Goal: Information Seeking & Learning: Learn about a topic

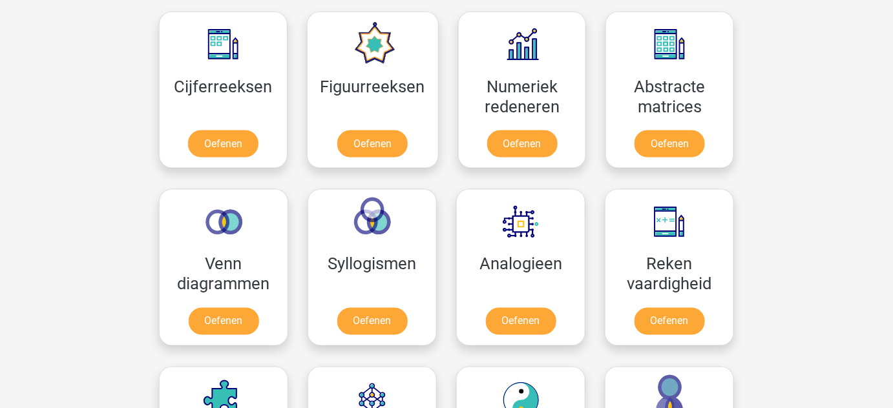
scroll to position [599, 0]
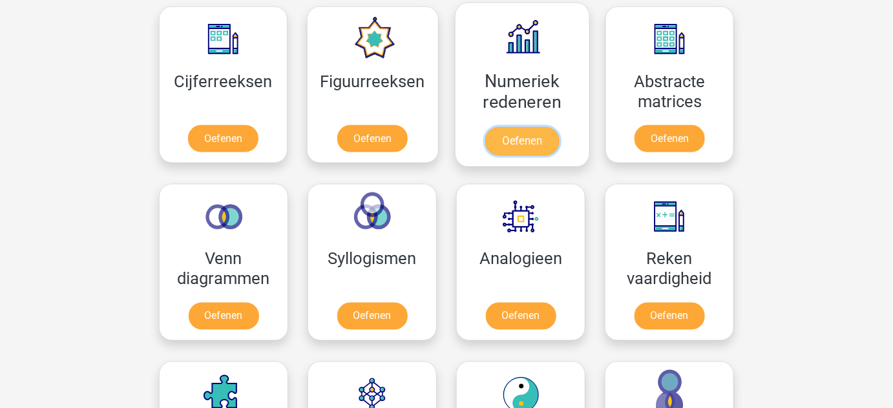
click at [513, 143] on link "Oefenen" at bounding box center [522, 141] width 74 height 28
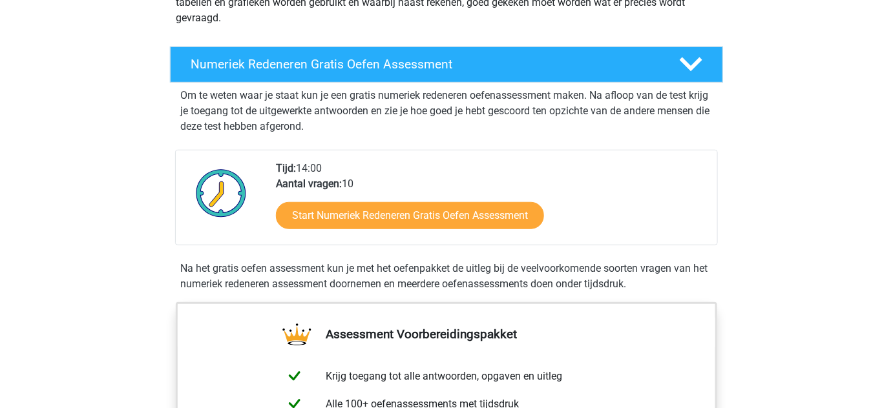
scroll to position [181, 0]
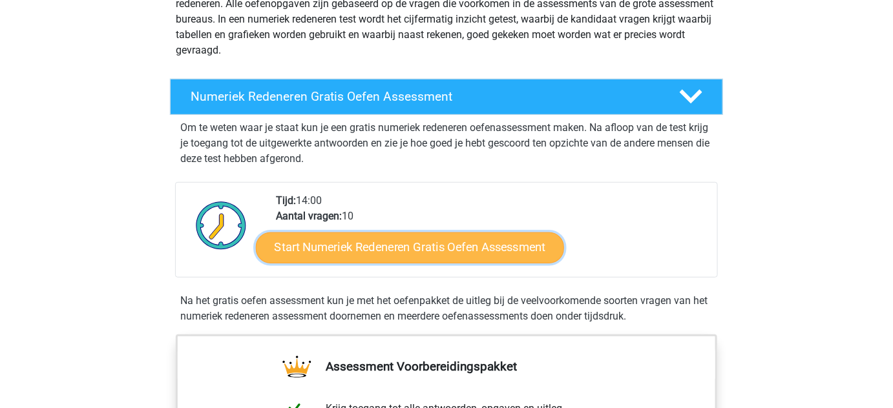
click at [379, 254] on link "Start Numeriek Redeneren Gratis Oefen Assessment" at bounding box center [410, 247] width 308 height 31
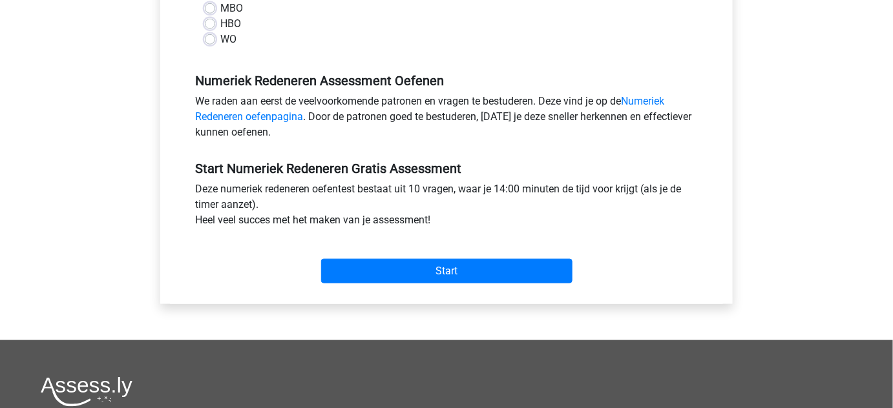
scroll to position [343, 0]
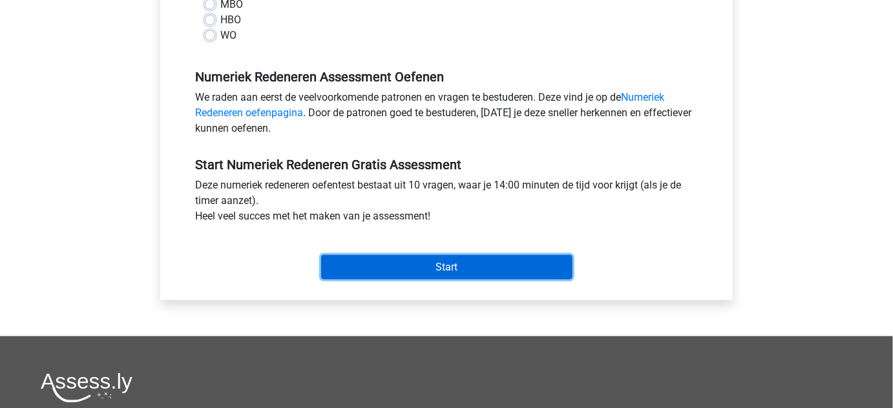
click at [419, 263] on input "Start" at bounding box center [446, 267] width 251 height 25
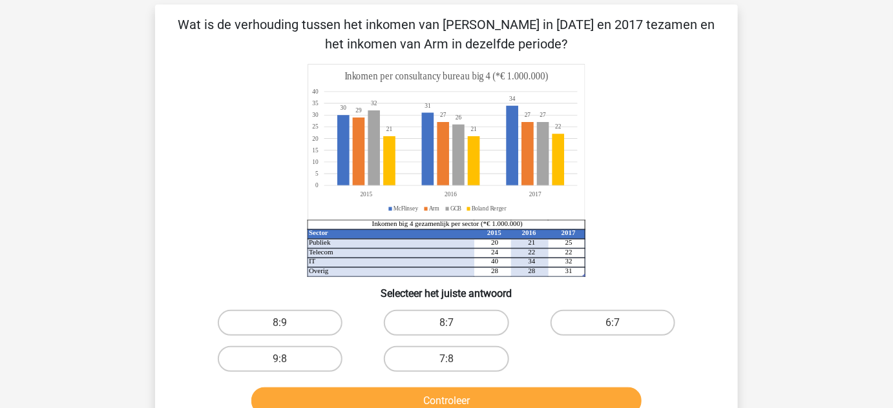
scroll to position [54, 0]
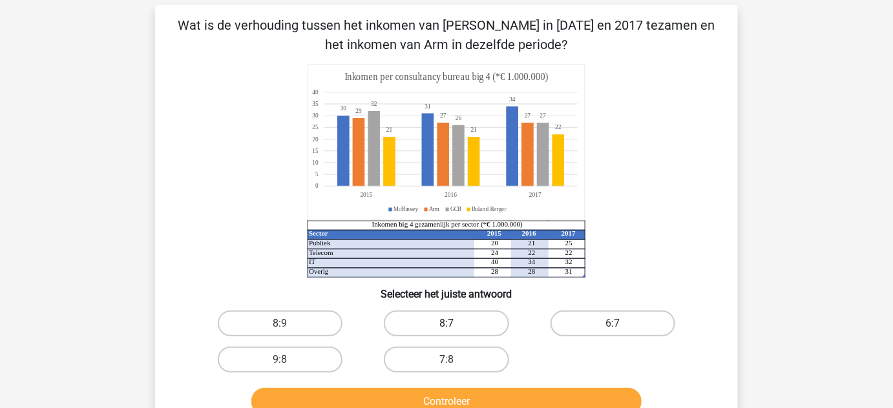
click at [456, 315] on label "8:7" at bounding box center [446, 324] width 125 height 26
click at [455, 324] on input "8:7" at bounding box center [450, 328] width 8 height 8
radio input "true"
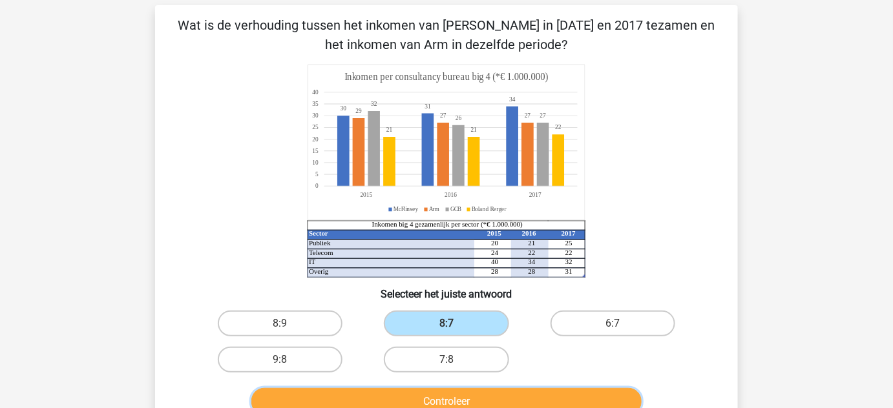
click at [495, 399] on button "Controleer" at bounding box center [446, 401] width 391 height 27
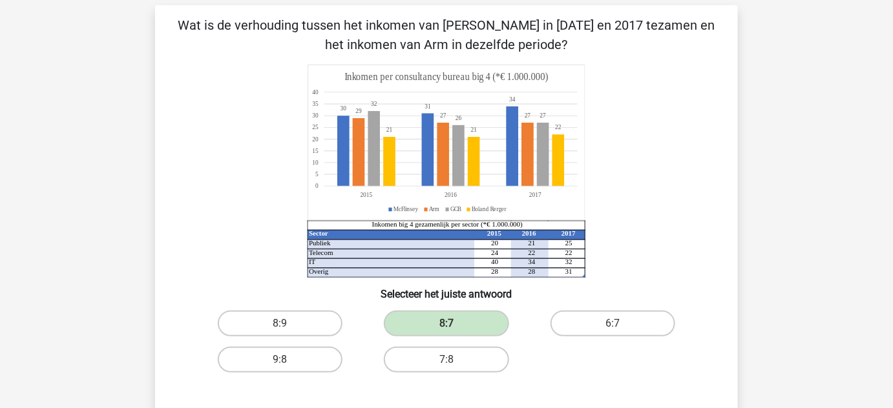
scroll to position [198, 0]
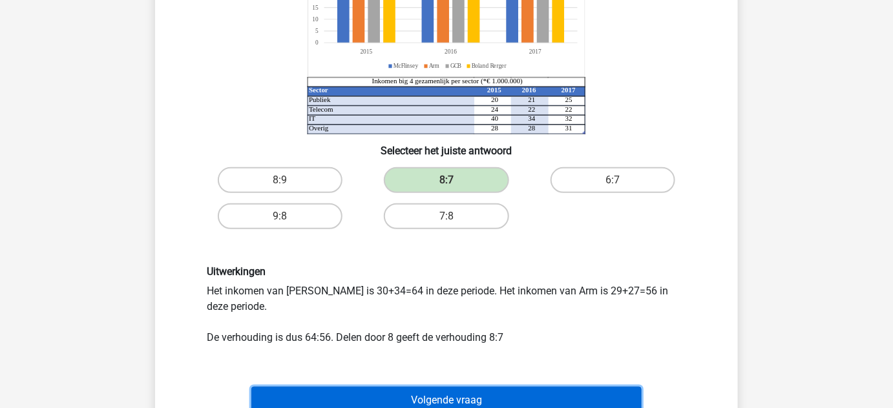
click at [554, 399] on button "Volgende vraag" at bounding box center [446, 400] width 391 height 27
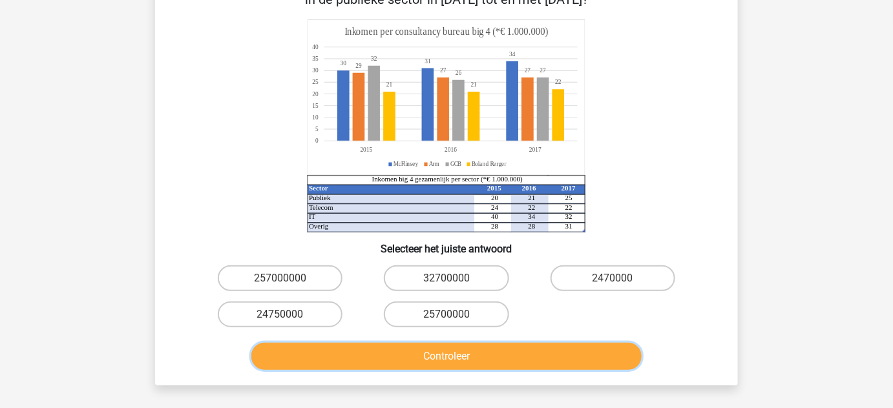
scroll to position [160, 0]
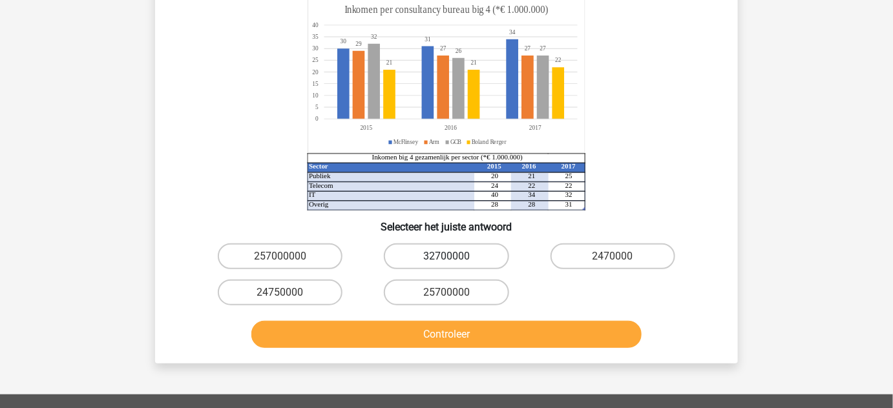
drag, startPoint x: 439, startPoint y: 250, endPoint x: 404, endPoint y: 261, distance: 37.2
click at [404, 261] on label "32700000" at bounding box center [446, 257] width 125 height 26
click at [446, 261] on input "32700000" at bounding box center [450, 260] width 8 height 8
radio input "true"
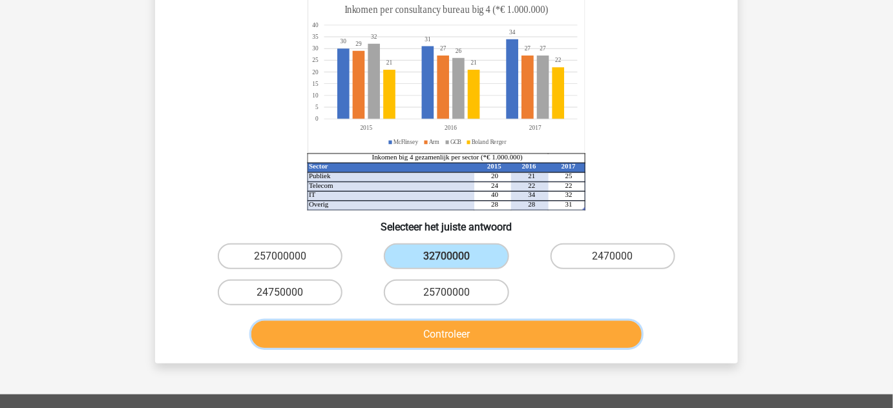
click at [477, 338] on button "Controleer" at bounding box center [446, 334] width 391 height 27
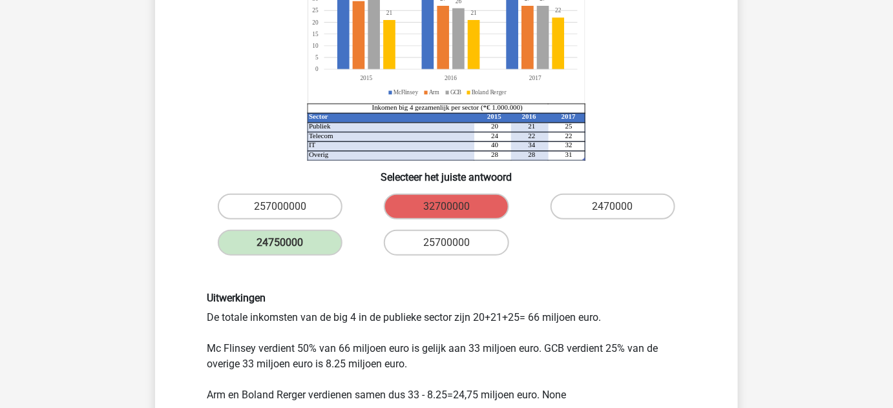
scroll to position [0, 0]
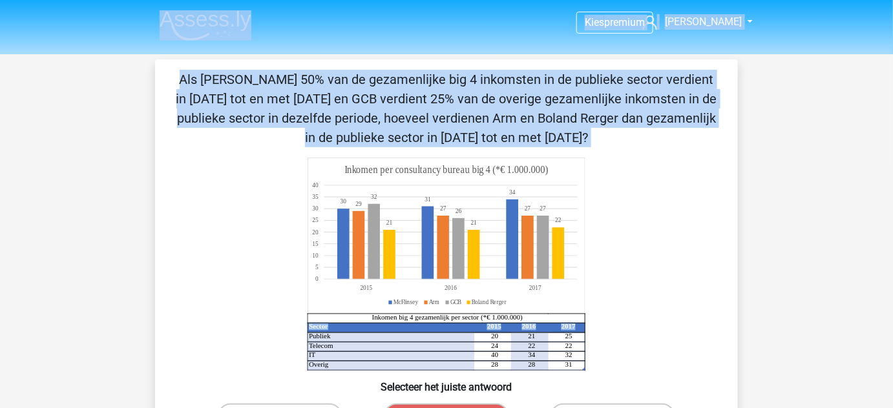
drag, startPoint x: 890, startPoint y: 51, endPoint x: 901, endPoint y: 206, distance: 155.4
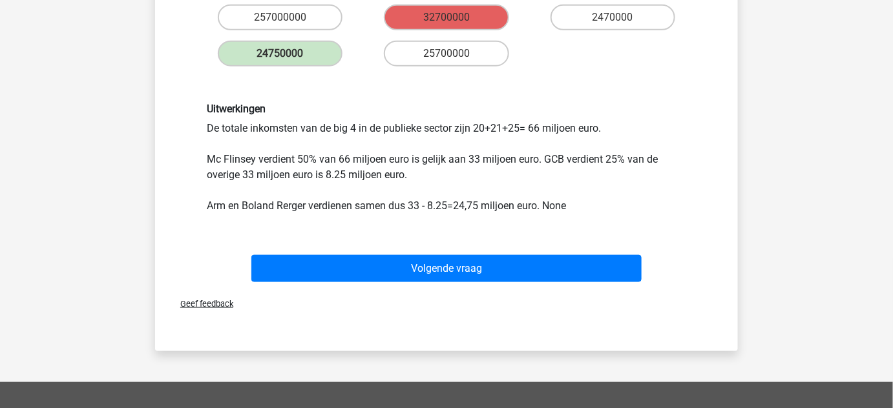
scroll to position [398, 0]
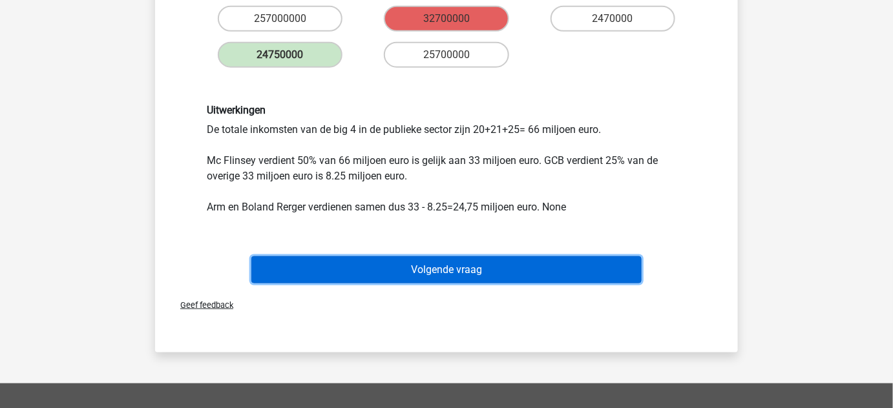
click at [507, 274] on button "Volgende vraag" at bounding box center [446, 269] width 391 height 27
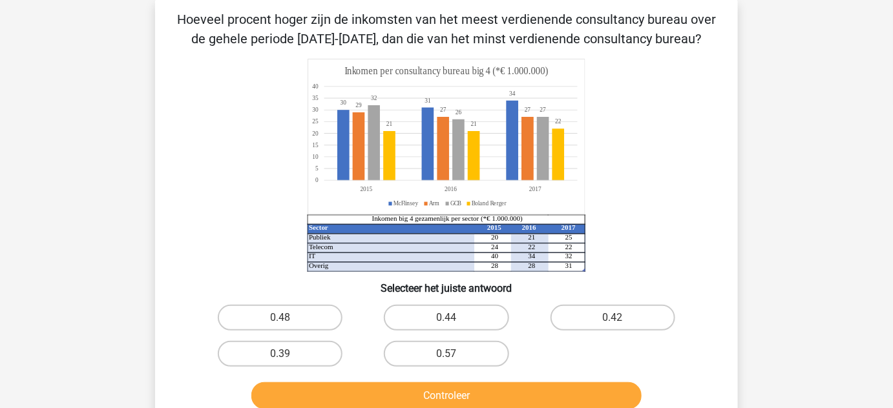
scroll to position [59, 0]
click at [290, 306] on label "0.48" at bounding box center [280, 319] width 125 height 26
click at [289, 318] on input "0.48" at bounding box center [284, 322] width 8 height 8
radio input "true"
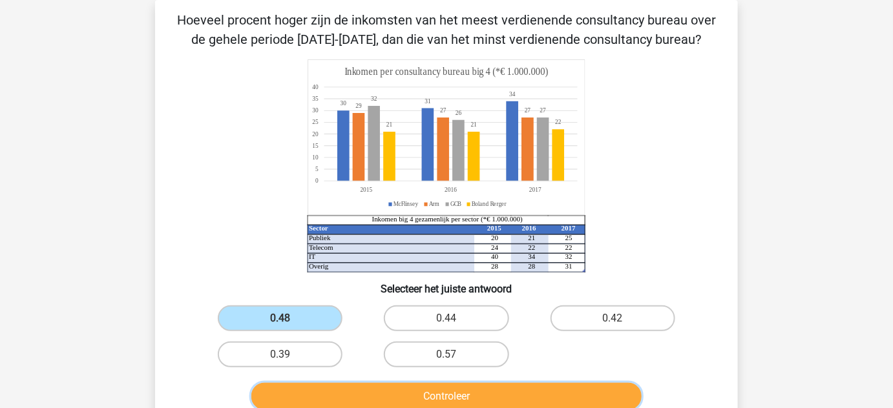
click at [377, 384] on button "Controleer" at bounding box center [446, 396] width 391 height 27
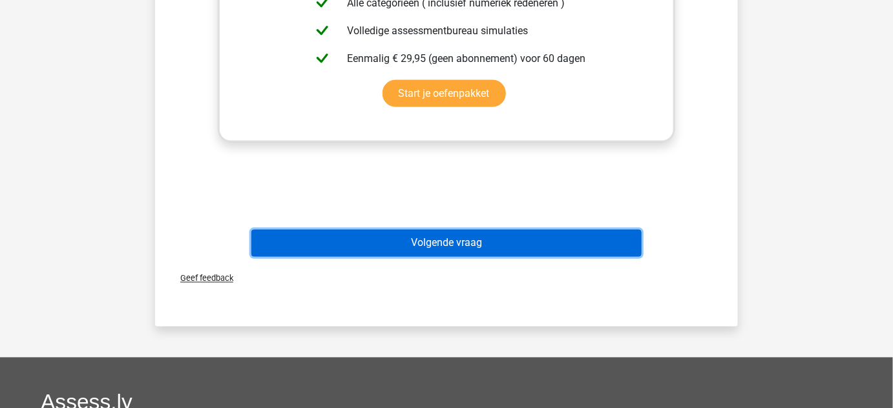
click at [587, 245] on button "Volgende vraag" at bounding box center [446, 243] width 391 height 27
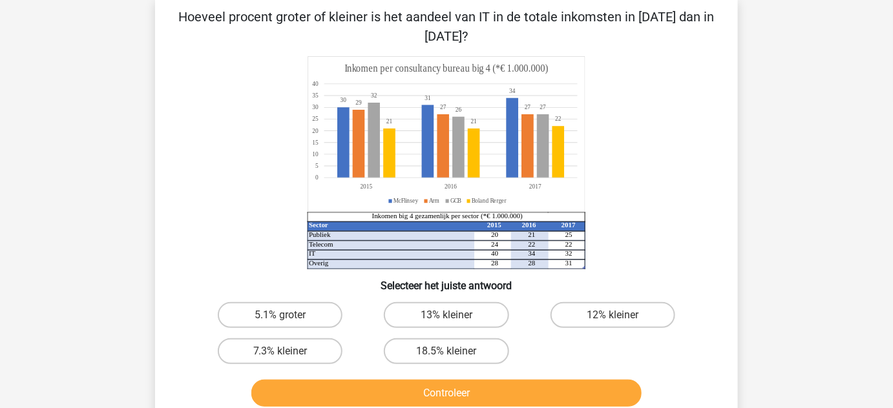
scroll to position [65, 0]
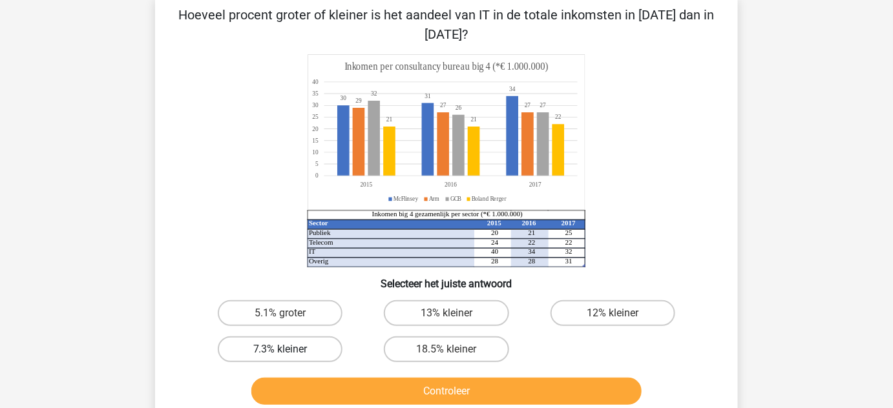
click at [310, 353] on label "7.3% kleiner" at bounding box center [280, 350] width 125 height 26
click at [289, 353] on input "7.3% kleiner" at bounding box center [284, 353] width 8 height 8
radio input "true"
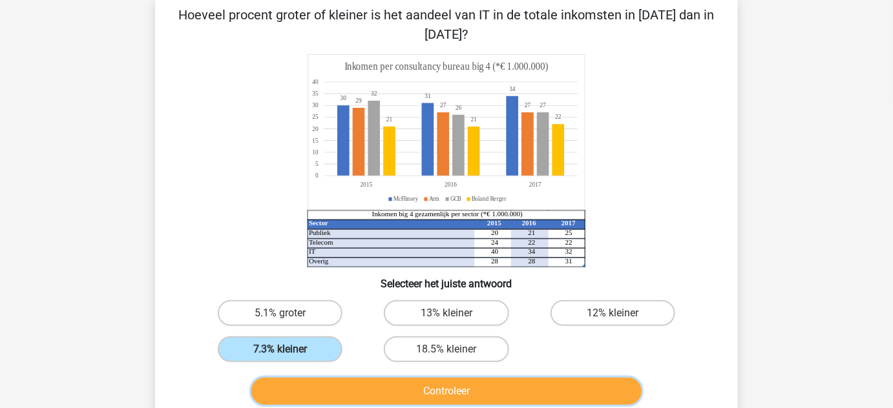
click at [374, 389] on button "Controleer" at bounding box center [446, 391] width 391 height 27
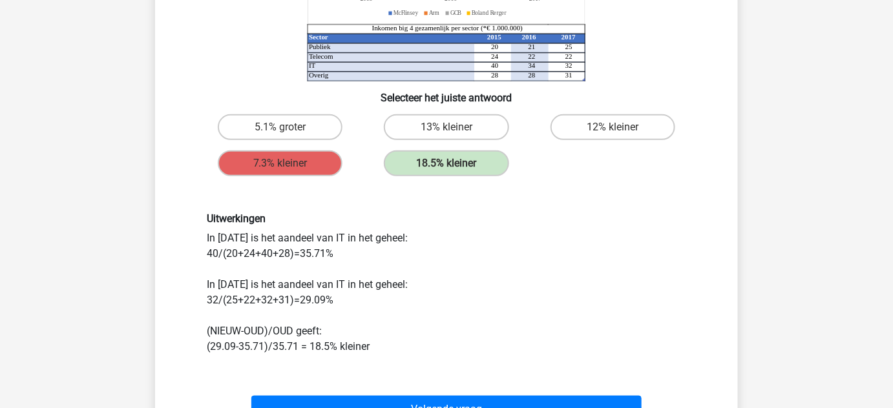
scroll to position [289, 0]
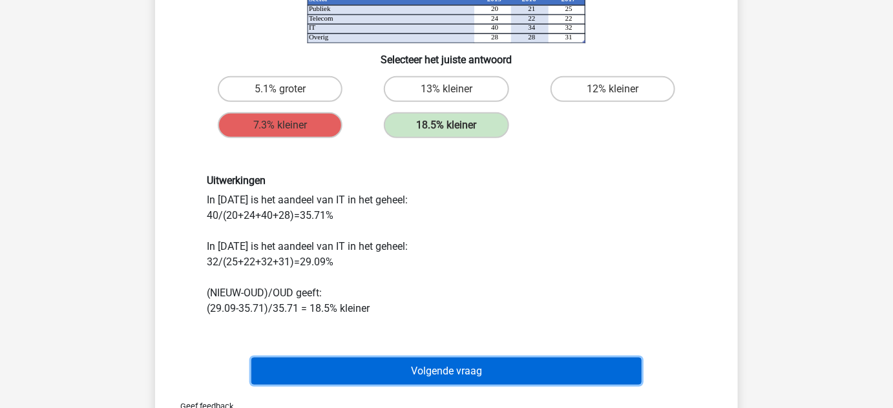
click at [539, 362] on button "Volgende vraag" at bounding box center [446, 371] width 391 height 27
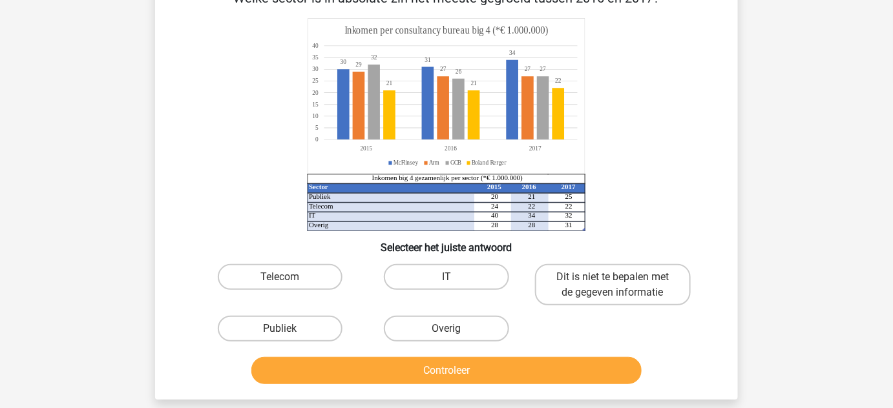
scroll to position [68, 0]
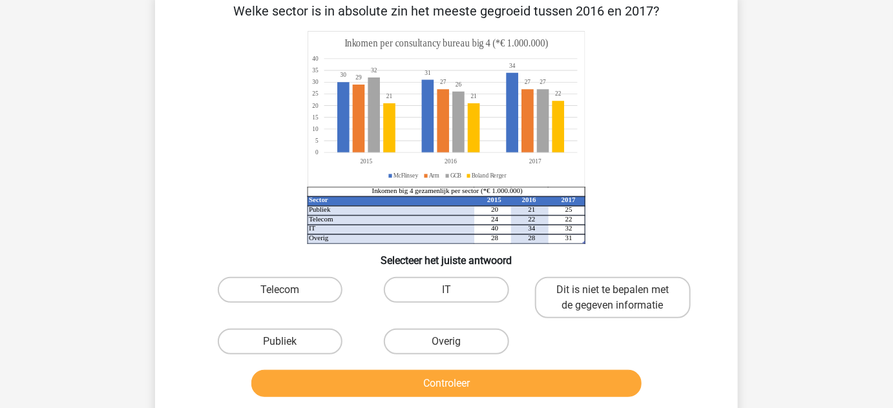
click at [323, 354] on div "Publiek" at bounding box center [280, 342] width 166 height 36
click at [319, 346] on label "Publiek" at bounding box center [280, 342] width 125 height 26
click at [289, 346] on input "Publiek" at bounding box center [284, 346] width 8 height 8
radio input "true"
click at [386, 400] on div "Controleer" at bounding box center [446, 386] width 499 height 32
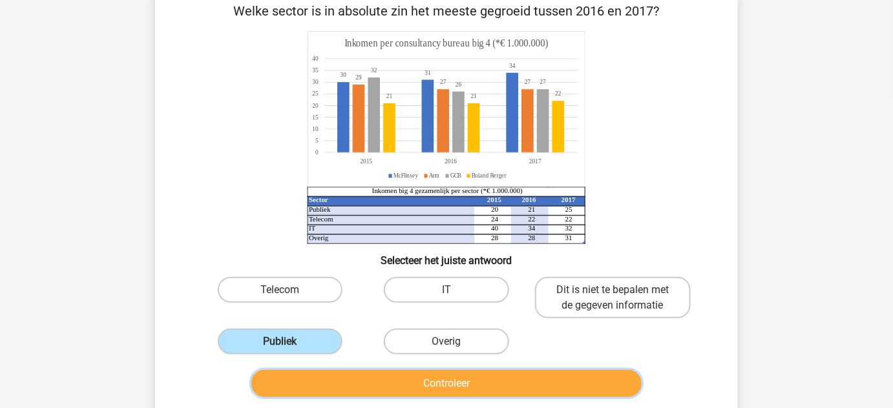
click at [422, 384] on button "Controleer" at bounding box center [446, 383] width 391 height 27
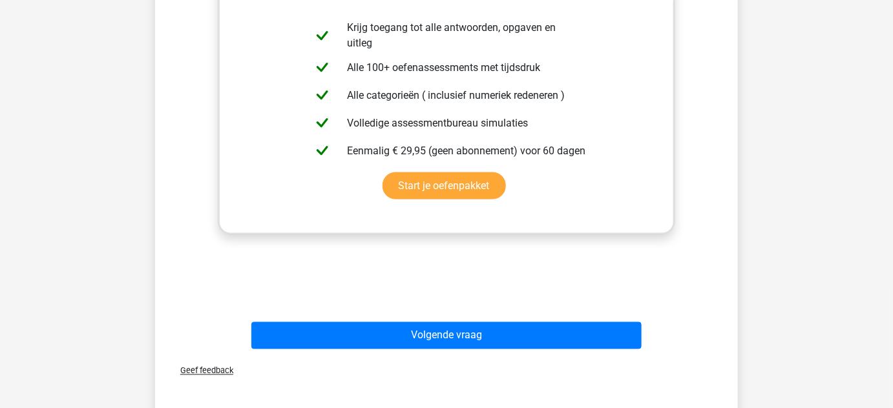
scroll to position [543, 0]
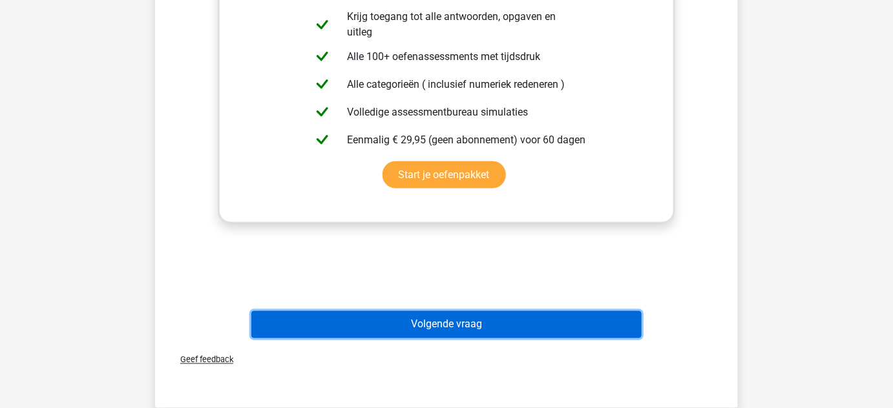
click at [549, 332] on button "Volgende vraag" at bounding box center [446, 324] width 391 height 27
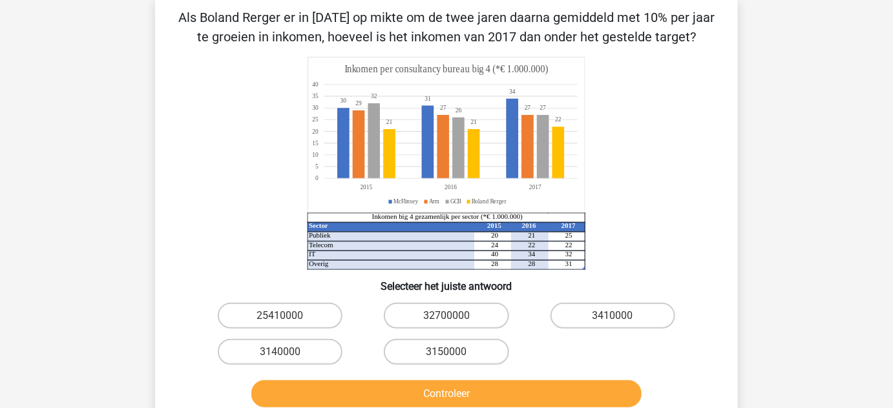
scroll to position [59, 0]
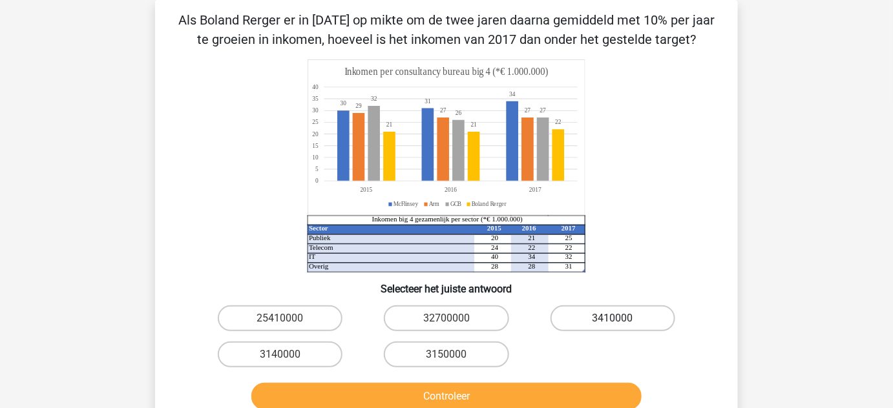
click at [641, 321] on label "3410000" at bounding box center [612, 319] width 125 height 26
click at [621, 321] on input "3410000" at bounding box center [616, 322] width 8 height 8
radio input "true"
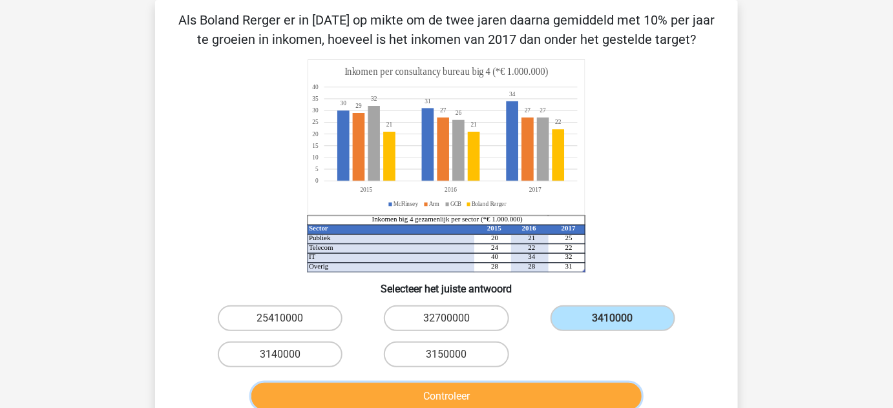
click at [610, 392] on button "Controleer" at bounding box center [446, 396] width 391 height 27
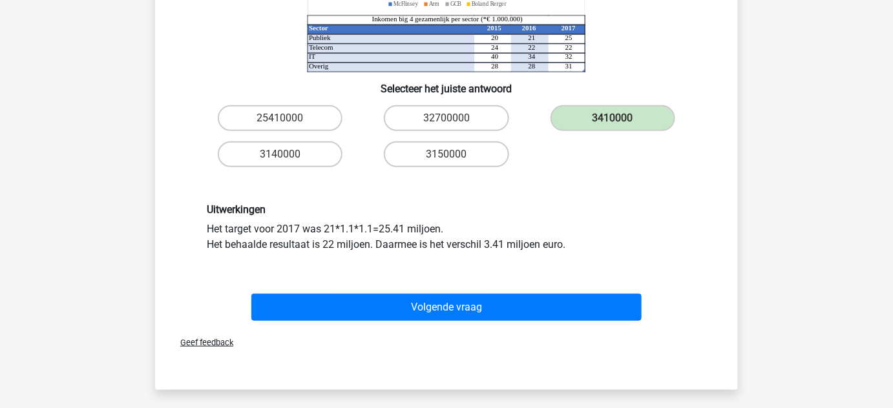
scroll to position [262, 0]
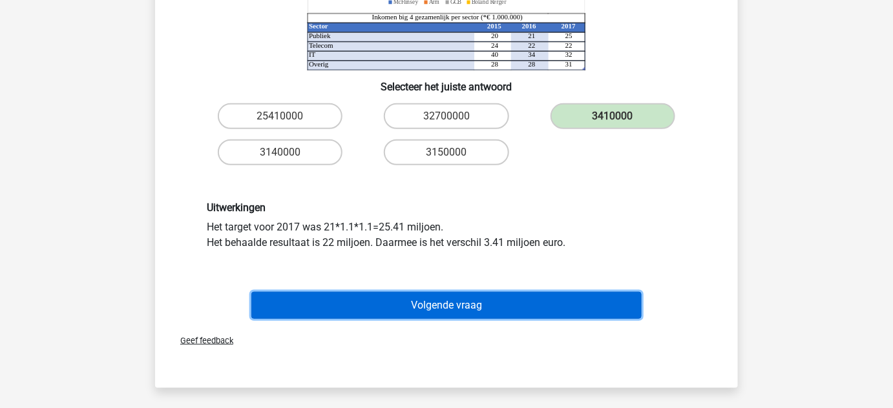
click at [505, 307] on button "Volgende vraag" at bounding box center [446, 305] width 391 height 27
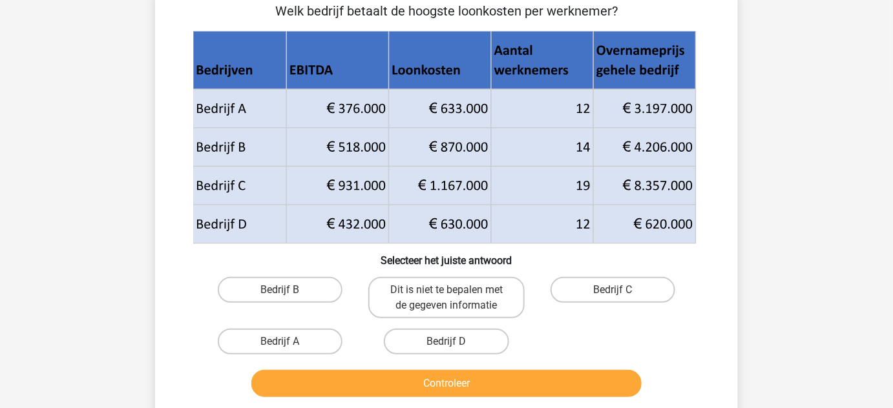
scroll to position [59, 0]
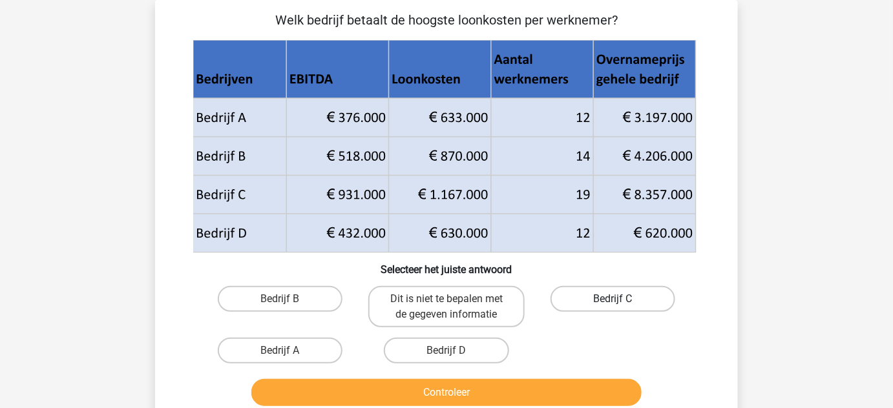
click at [614, 291] on label "Bedrijf C" at bounding box center [612, 299] width 125 height 26
click at [614, 299] on input "Bedrijf C" at bounding box center [616, 303] width 8 height 8
radio input "true"
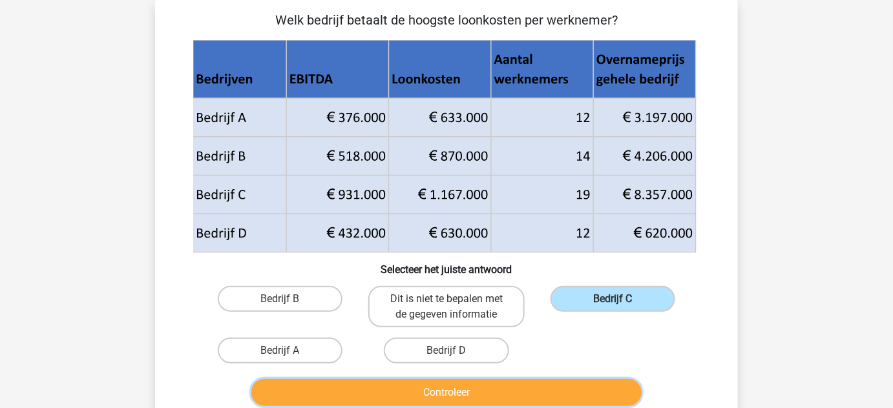
drag, startPoint x: 606, startPoint y: 399, endPoint x: 565, endPoint y: 391, distance: 42.1
click at [565, 391] on button "Controleer" at bounding box center [446, 392] width 391 height 27
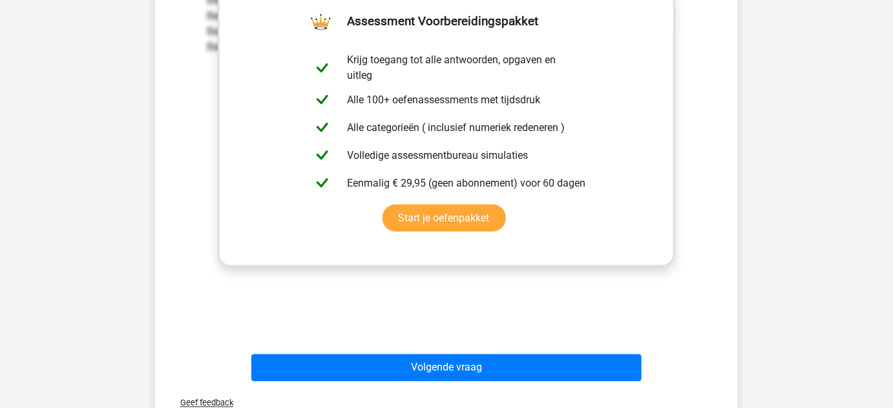
scroll to position [605, 0]
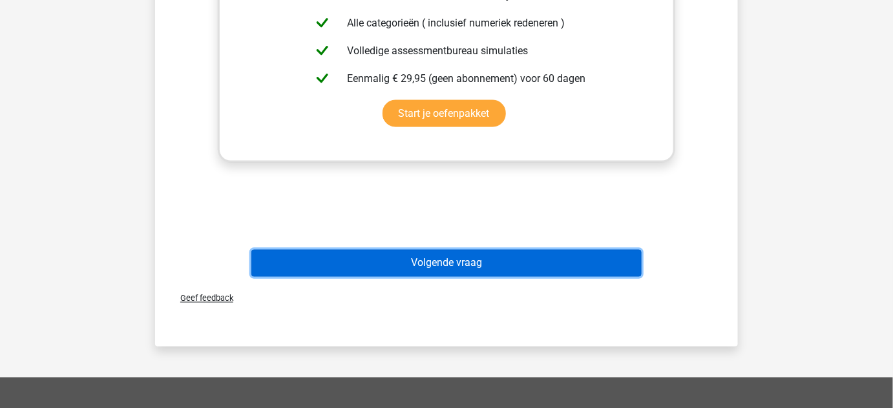
click at [513, 268] on button "Volgende vraag" at bounding box center [446, 263] width 391 height 27
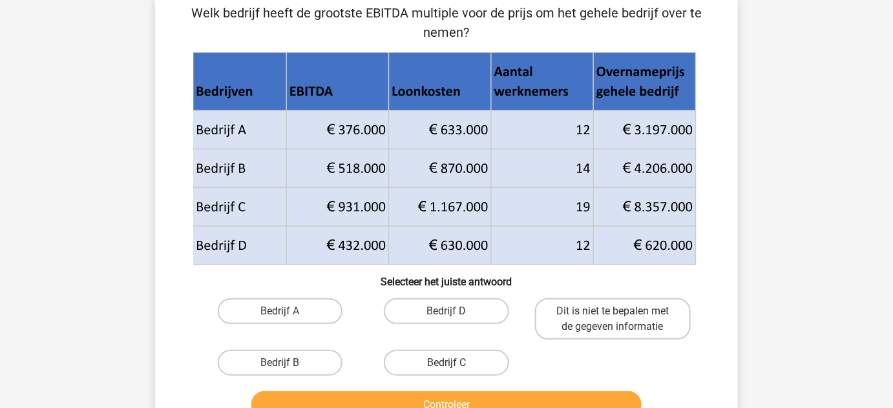
scroll to position [59, 0]
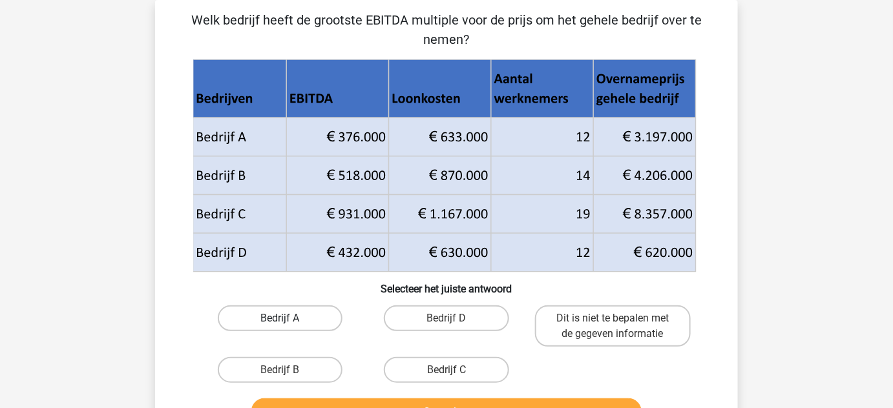
click at [329, 327] on label "Bedrijf A" at bounding box center [280, 319] width 125 height 26
click at [289, 327] on input "Bedrijf A" at bounding box center [284, 322] width 8 height 8
radio input "true"
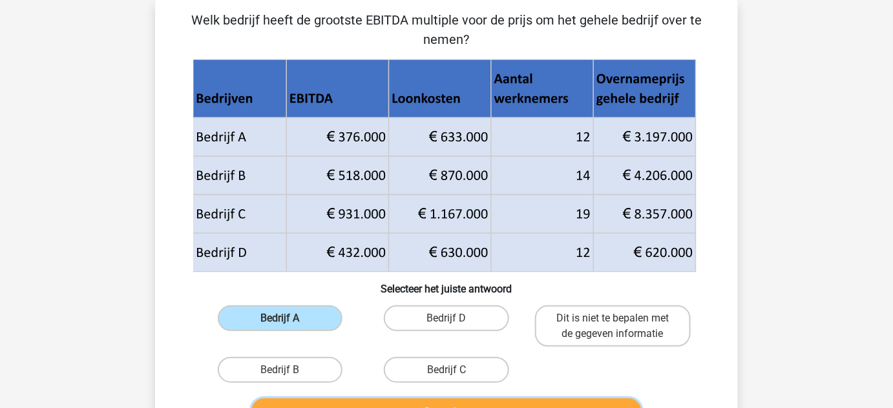
click at [393, 399] on button "Controleer" at bounding box center [446, 412] width 391 height 27
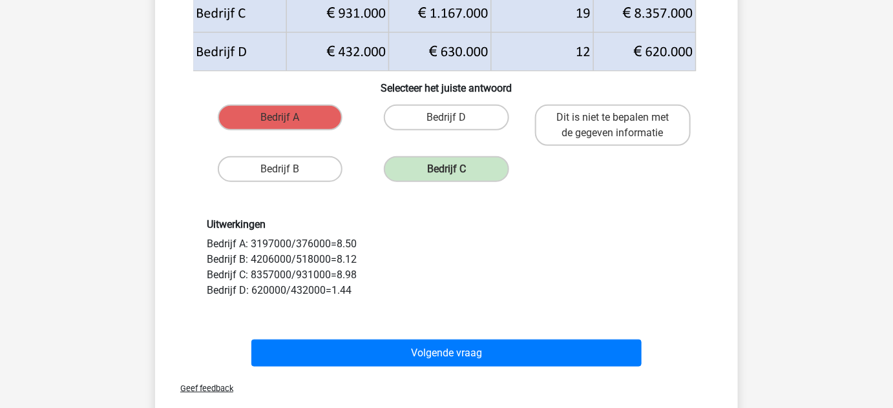
scroll to position [307, 0]
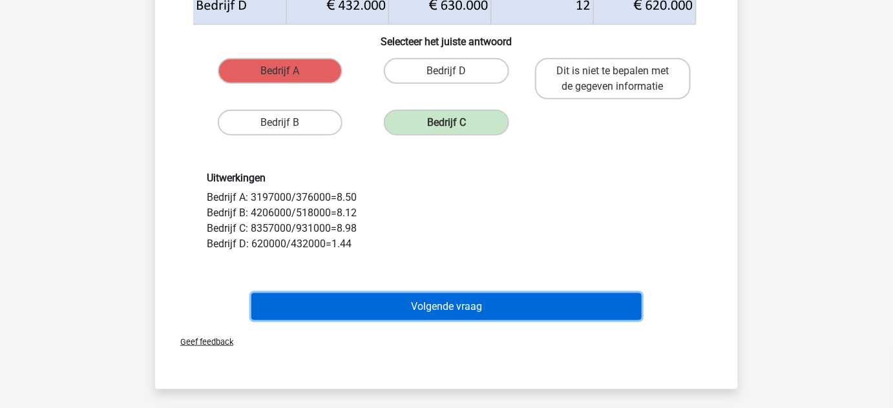
click at [479, 301] on button "Volgende vraag" at bounding box center [446, 306] width 391 height 27
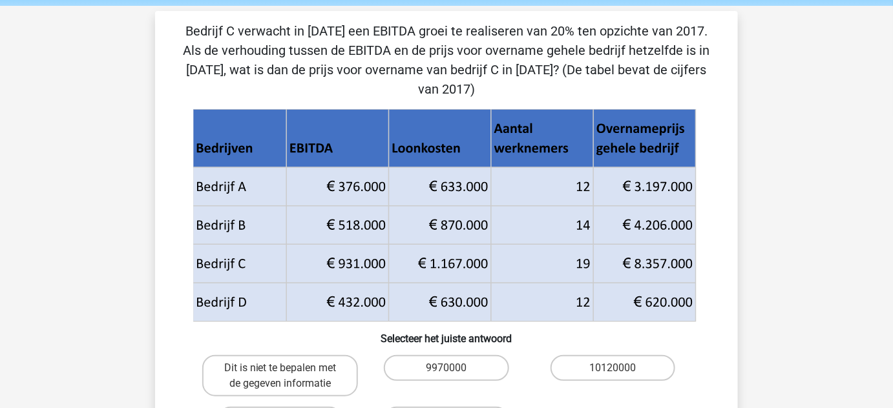
scroll to position [50, 0]
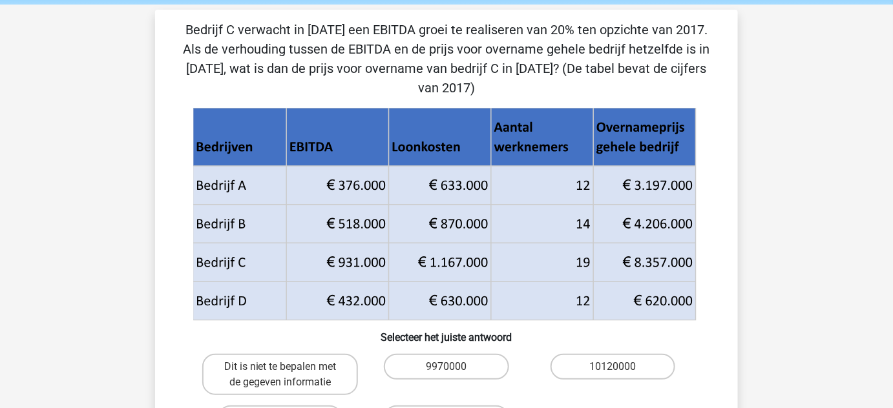
radio input "true"
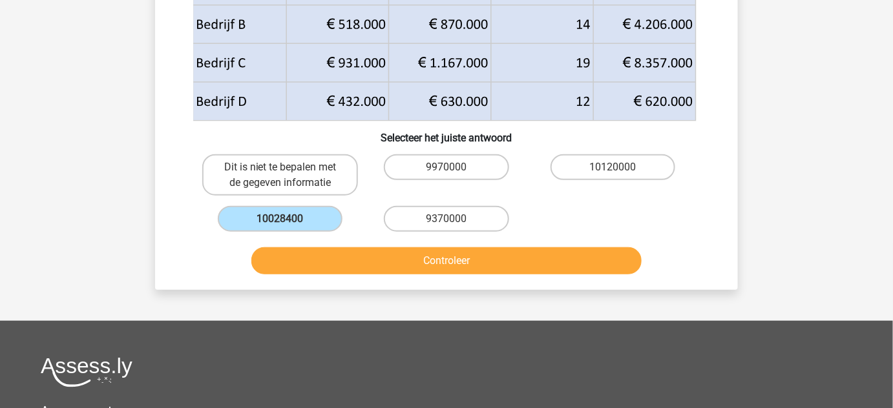
scroll to position [253, 0]
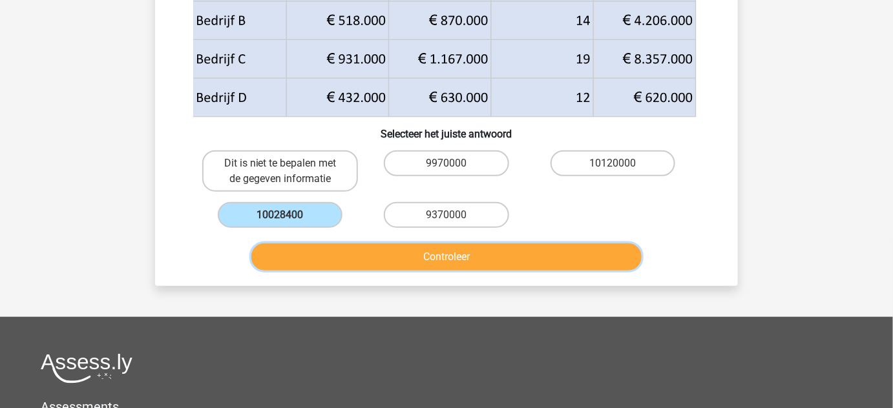
click at [522, 244] on button "Controleer" at bounding box center [446, 257] width 391 height 27
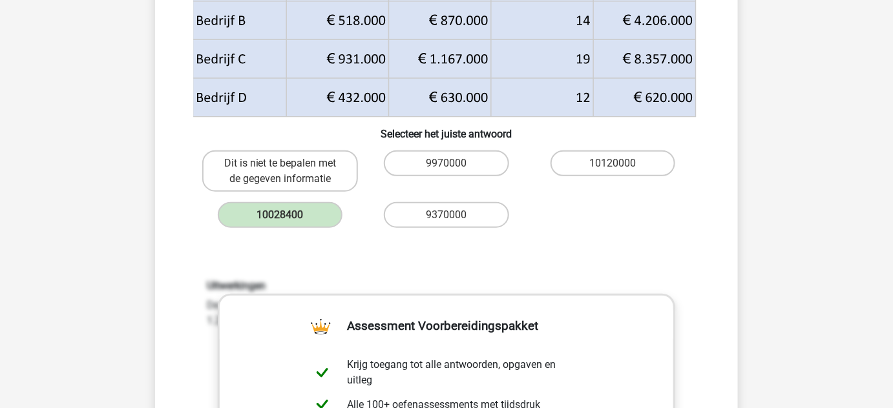
scroll to position [626, 0]
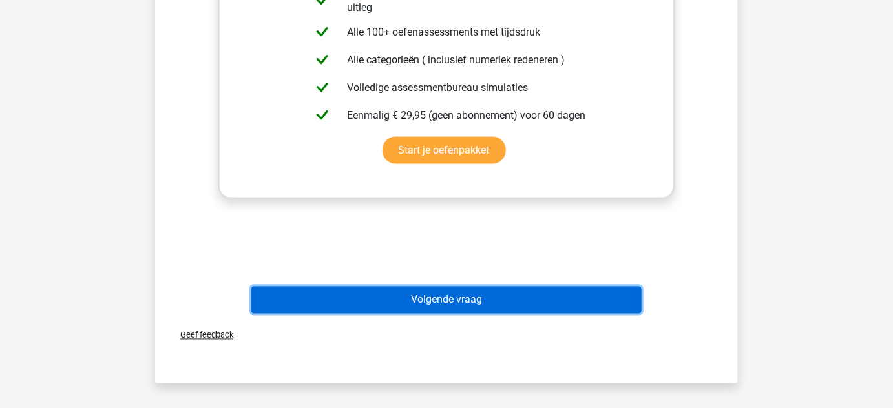
click at [553, 287] on button "Volgende vraag" at bounding box center [446, 300] width 391 height 27
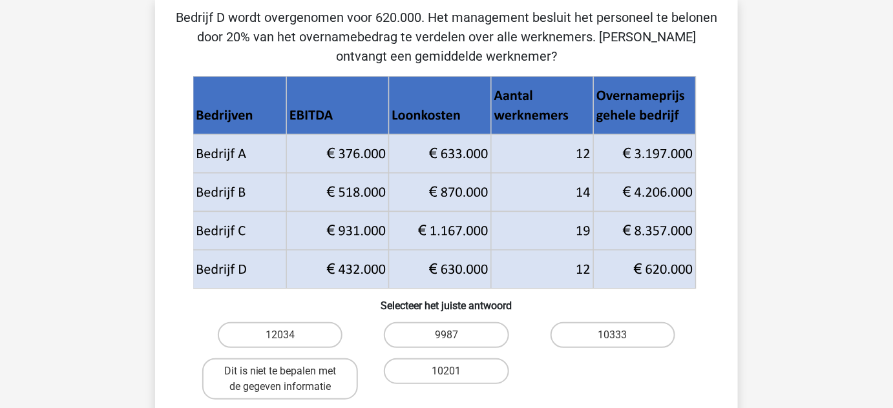
scroll to position [59, 0]
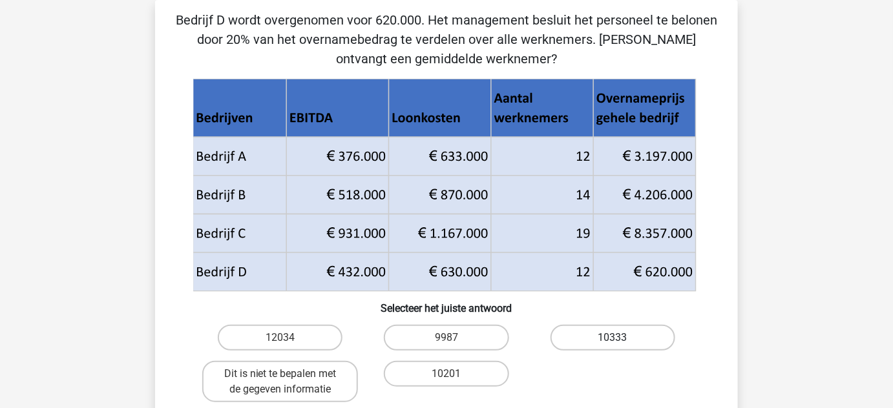
click at [658, 332] on label "10333" at bounding box center [612, 338] width 125 height 26
click at [621, 338] on input "10333" at bounding box center [616, 342] width 8 height 8
radio input "true"
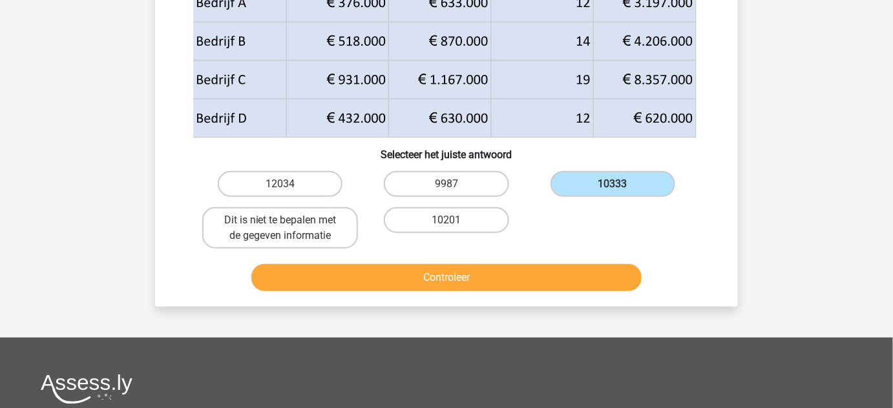
scroll to position [215, 0]
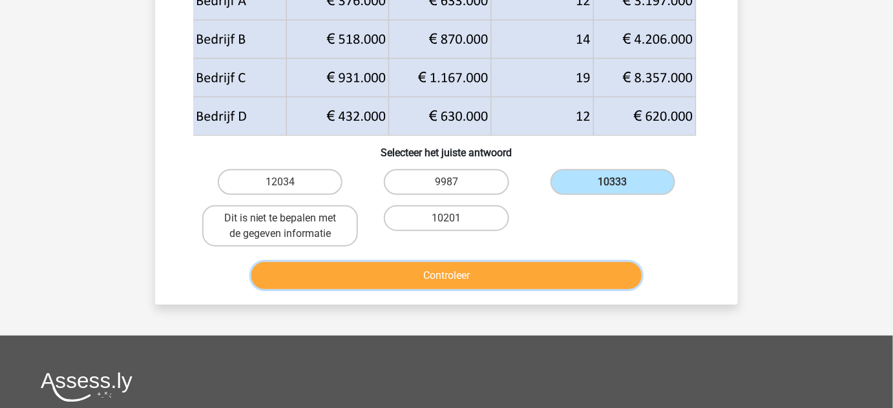
click at [484, 284] on button "Controleer" at bounding box center [446, 275] width 391 height 27
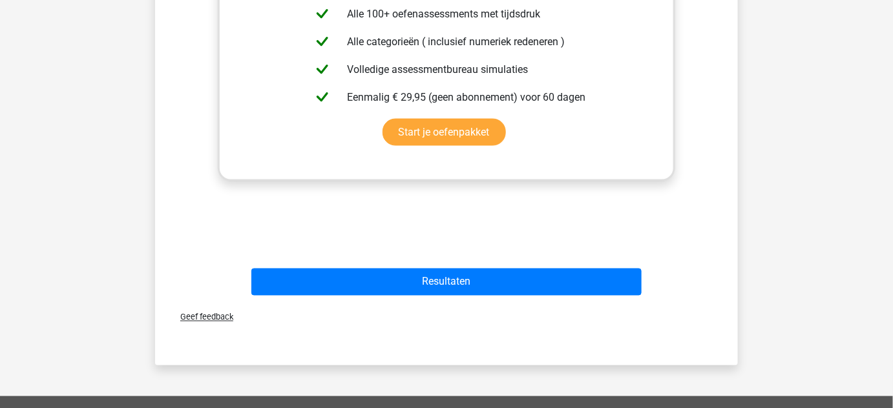
scroll to position [658, 0]
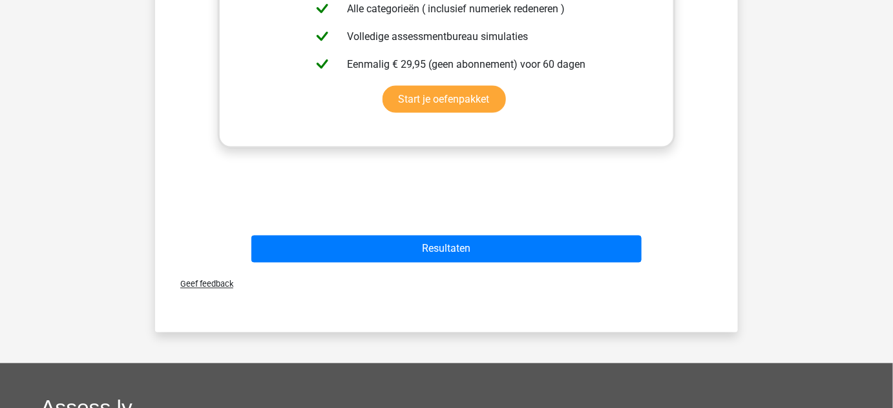
click at [451, 265] on div "Resultaten" at bounding box center [446, 252] width 499 height 32
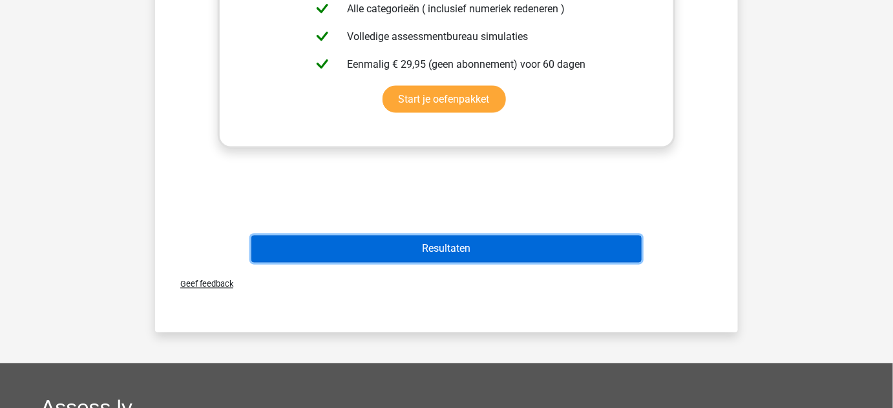
click at [464, 260] on button "Resultaten" at bounding box center [446, 249] width 391 height 27
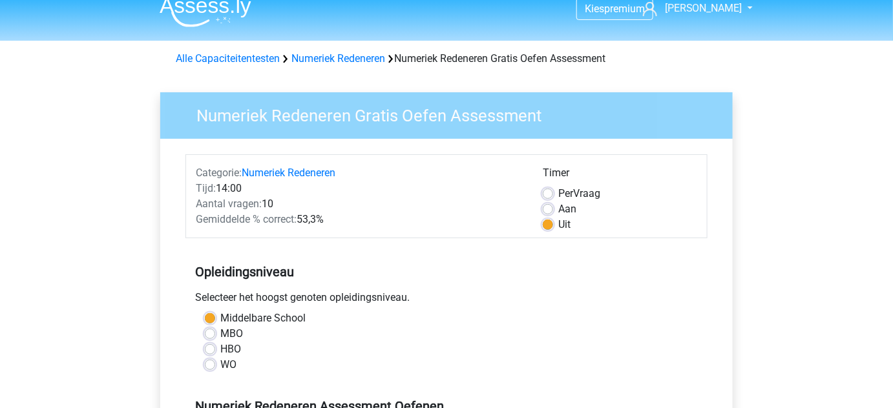
scroll to position [9, 0]
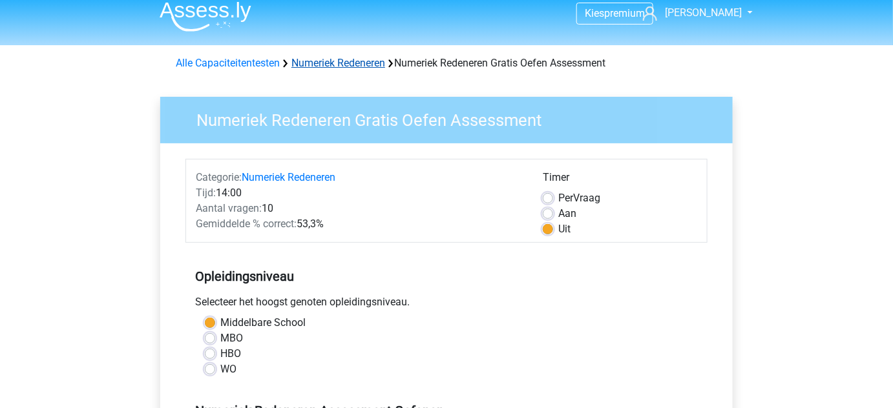
click at [310, 65] on link "Numeriek Redeneren" at bounding box center [338, 63] width 94 height 12
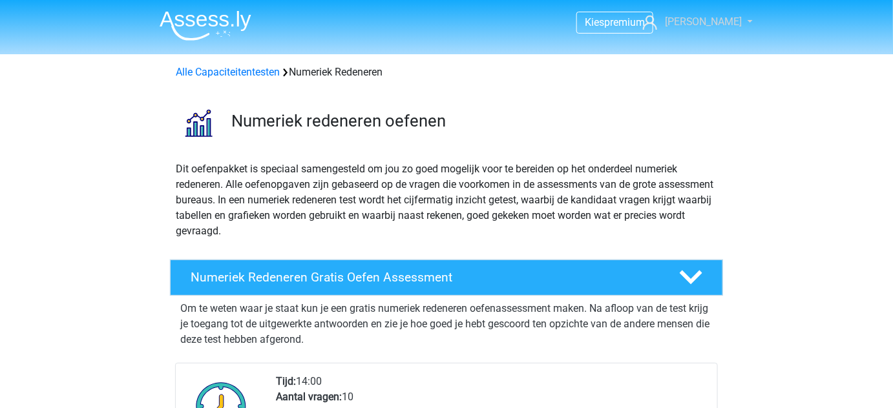
click at [718, 19] on span "[PERSON_NAME]" at bounding box center [704, 22] width 78 height 12
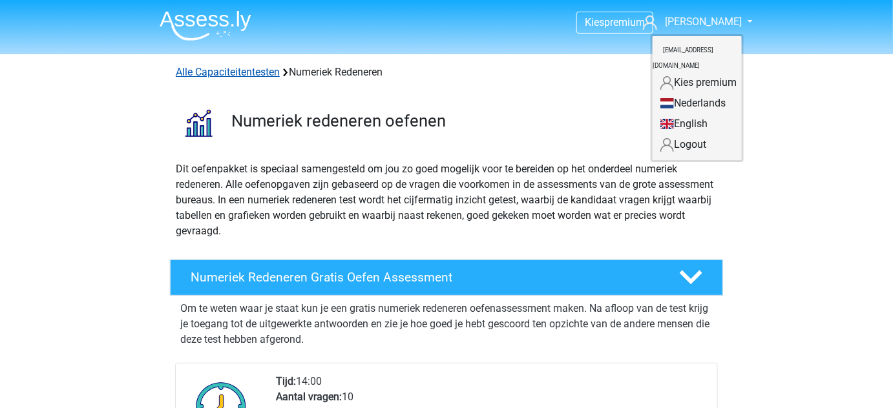
click at [252, 75] on link "Alle Capaciteitentesten" at bounding box center [228, 72] width 104 height 12
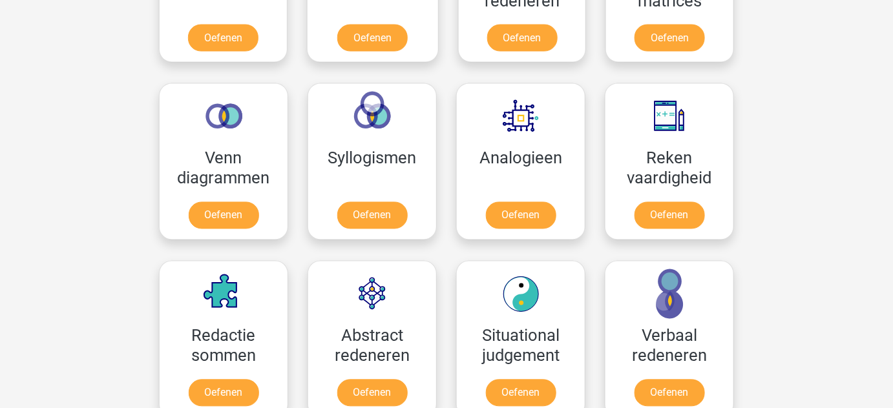
scroll to position [703, 0]
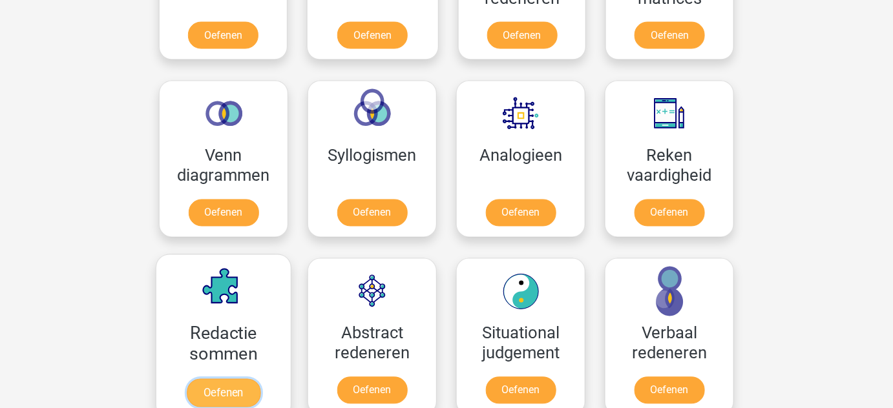
click at [230, 379] on link "Oefenen" at bounding box center [224, 393] width 74 height 28
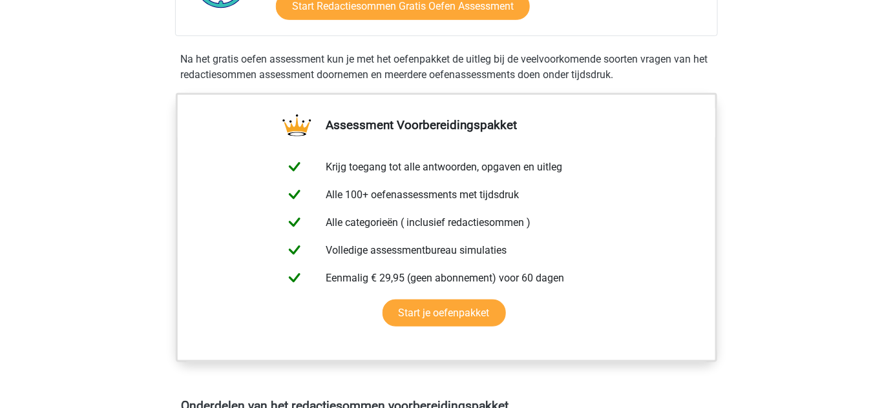
scroll to position [339, 0]
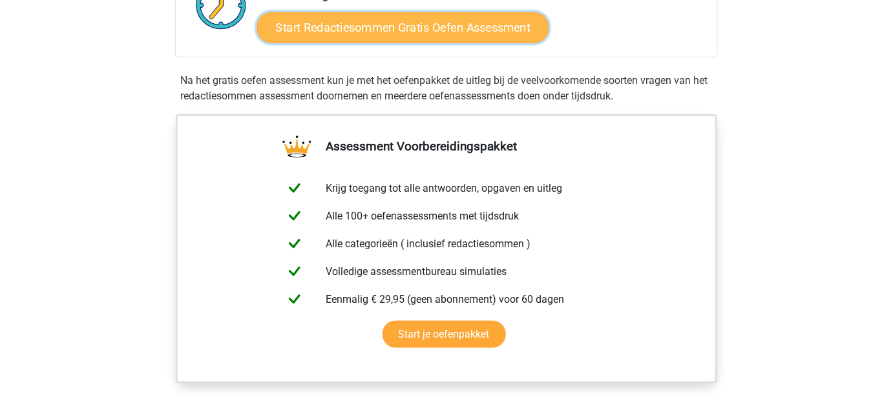
click at [417, 36] on link "Start Redactiesommen Gratis Oefen Assessment" at bounding box center [403, 27] width 292 height 31
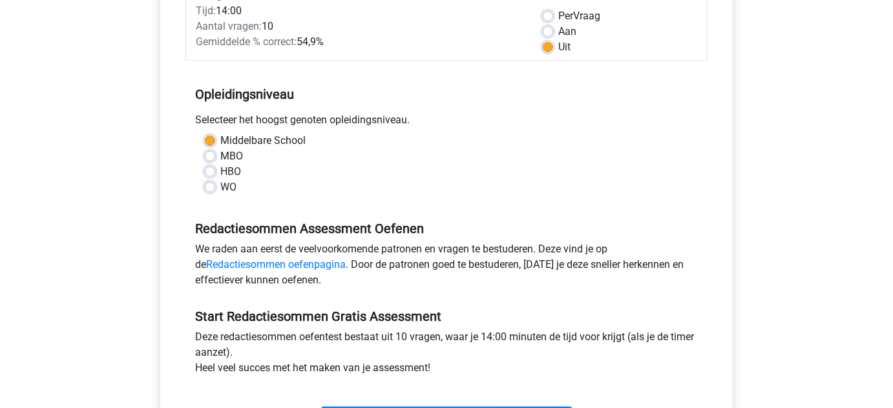
scroll to position [251, 0]
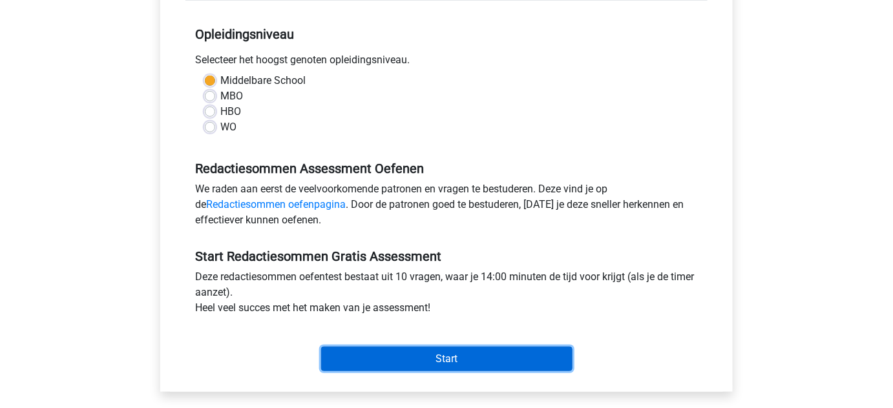
click at [442, 354] on input "Start" at bounding box center [446, 359] width 251 height 25
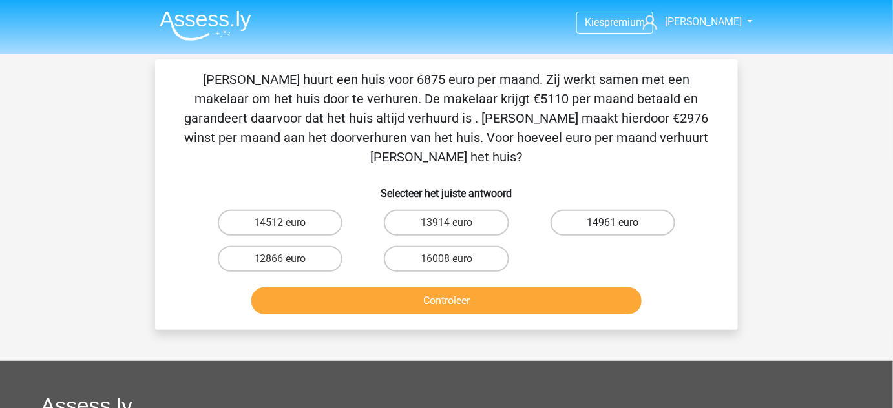
click at [603, 210] on label "14961 euro" at bounding box center [612, 223] width 125 height 26
click at [612, 223] on input "14961 euro" at bounding box center [616, 227] width 8 height 8
radio input "true"
click at [596, 287] on button "Controleer" at bounding box center [446, 300] width 391 height 27
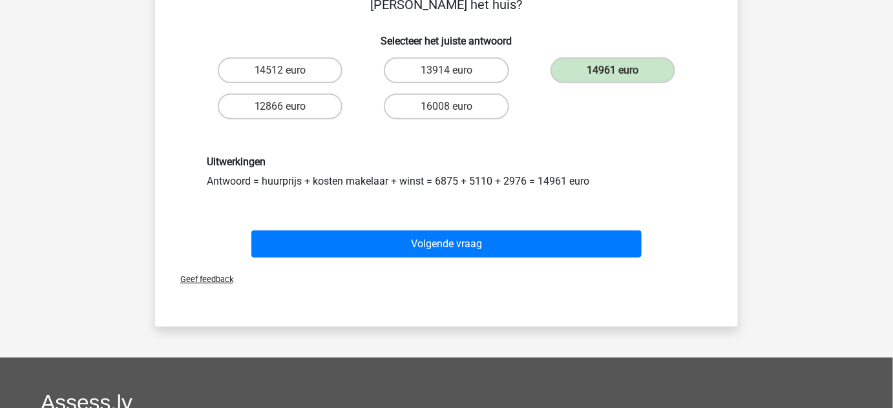
scroll to position [153, 0]
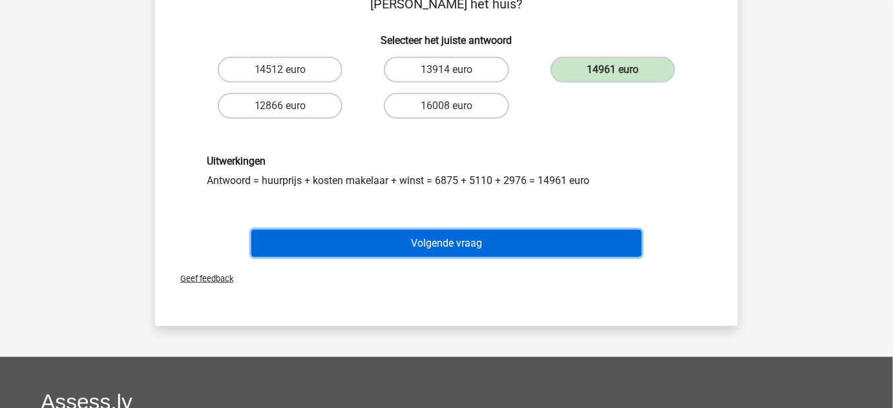
click at [548, 230] on button "Volgende vraag" at bounding box center [446, 243] width 391 height 27
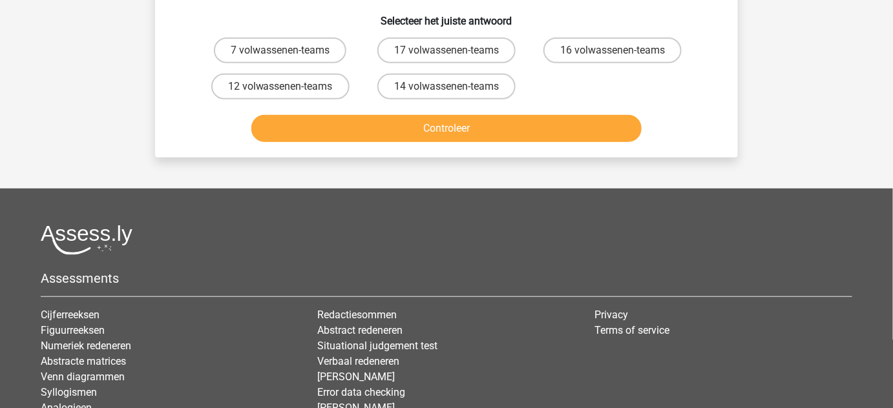
scroll to position [59, 0]
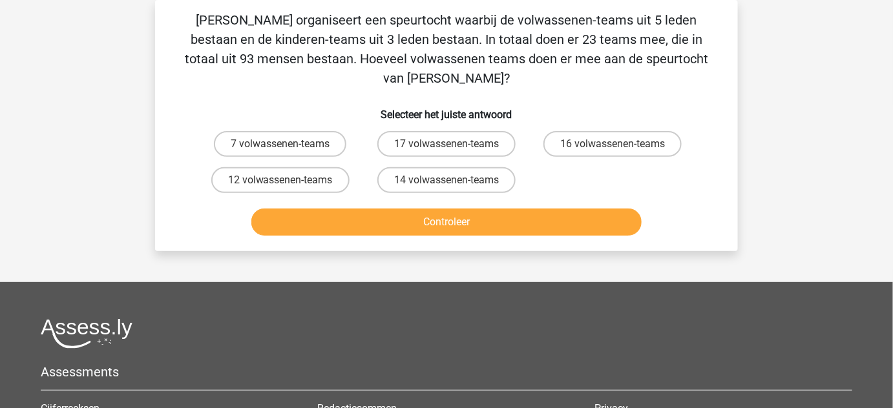
click at [282, 98] on h6 "Selecteer het juiste antwoord" at bounding box center [446, 109] width 541 height 23
click at [307, 131] on label "7 volwassenen-teams" at bounding box center [280, 144] width 132 height 26
click at [289, 144] on input "7 volwassenen-teams" at bounding box center [284, 148] width 8 height 8
radio input "true"
click at [391, 176] on div "14 volwassenen-teams" at bounding box center [446, 180] width 166 height 36
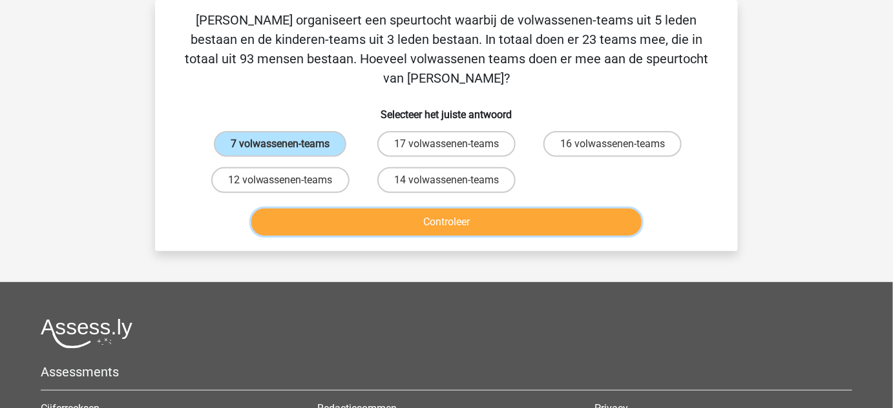
click at [401, 209] on button "Controleer" at bounding box center [446, 222] width 391 height 27
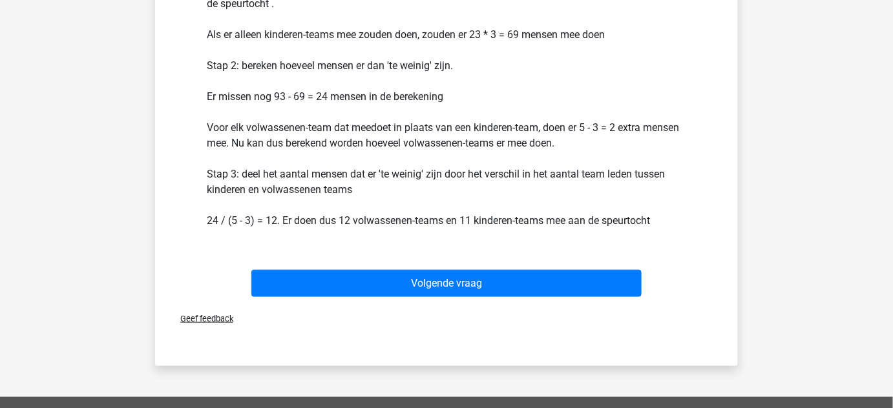
scroll to position [327, 0]
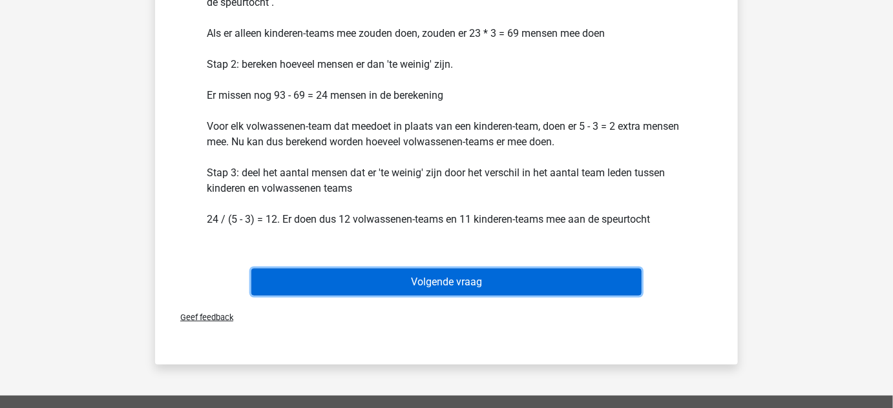
click at [576, 269] on button "Volgende vraag" at bounding box center [446, 282] width 391 height 27
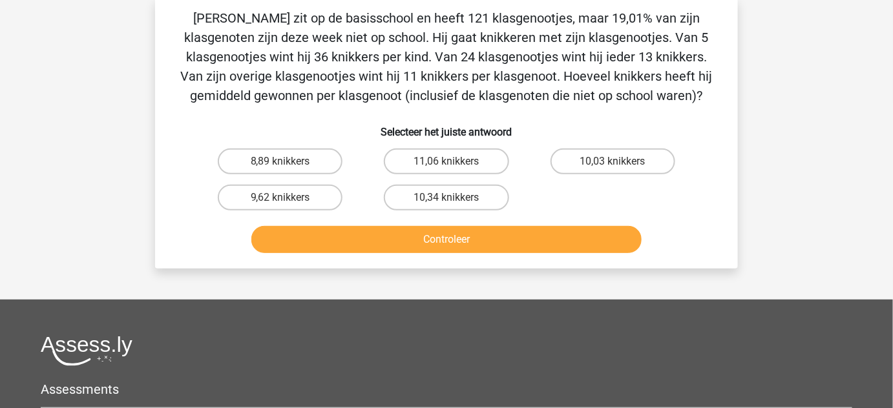
scroll to position [59, 0]
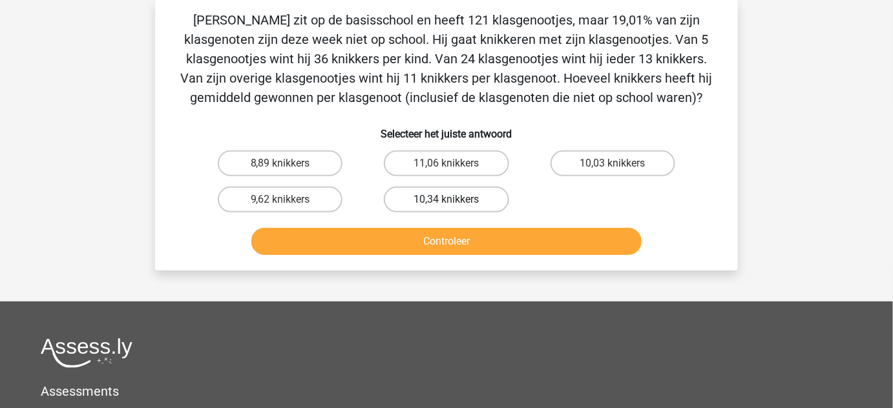
click at [460, 201] on label "10,34 knikkers" at bounding box center [446, 200] width 125 height 26
click at [455, 201] on input "10,34 knikkers" at bounding box center [450, 204] width 8 height 8
radio input "true"
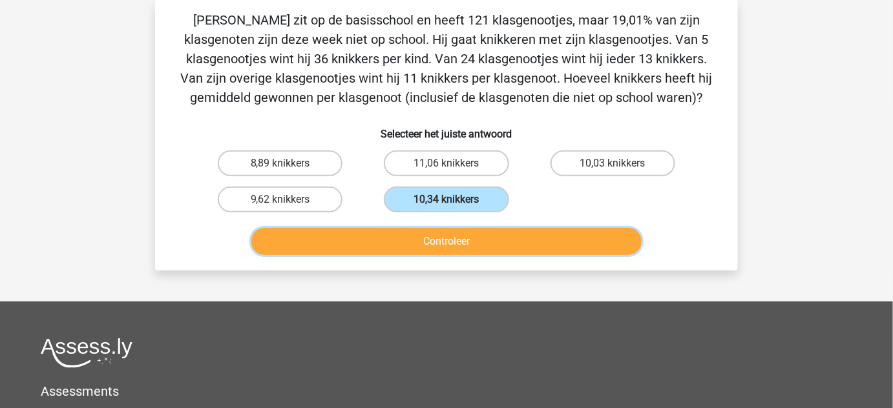
click at [515, 238] on button "Controleer" at bounding box center [446, 241] width 391 height 27
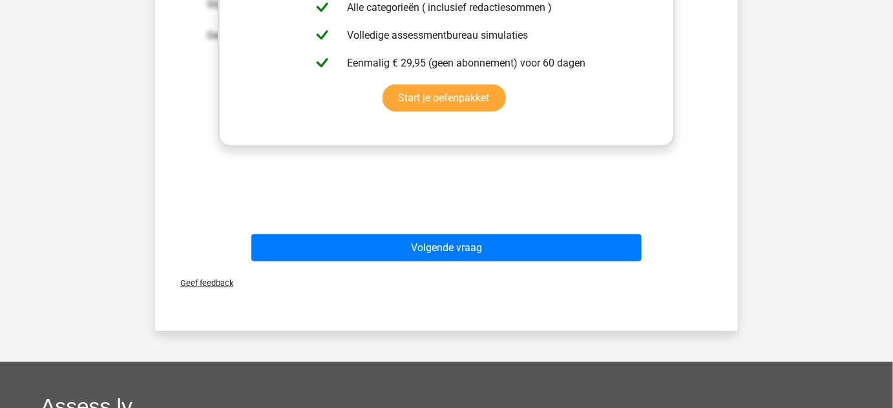
scroll to position [475, 0]
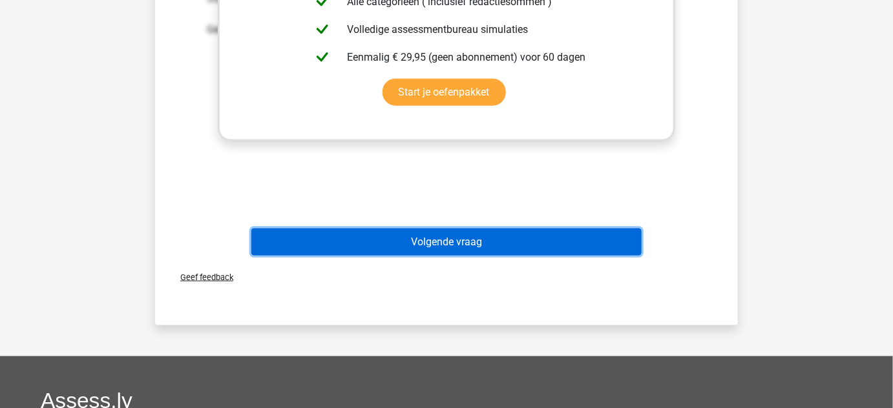
click at [563, 239] on button "Volgende vraag" at bounding box center [446, 242] width 391 height 27
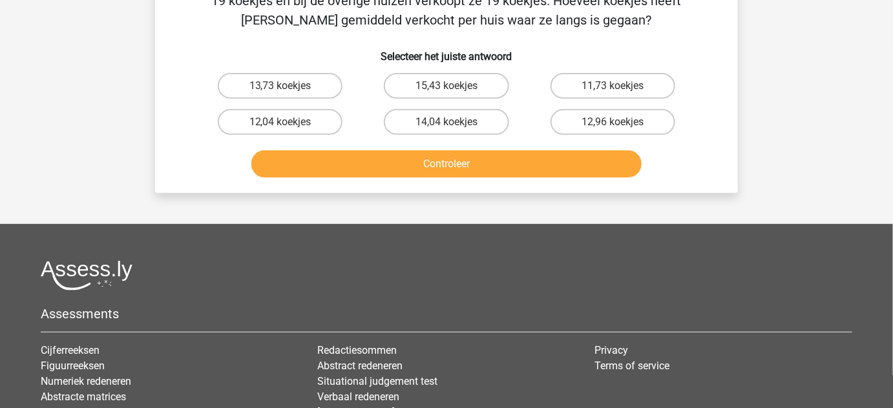
scroll to position [59, 0]
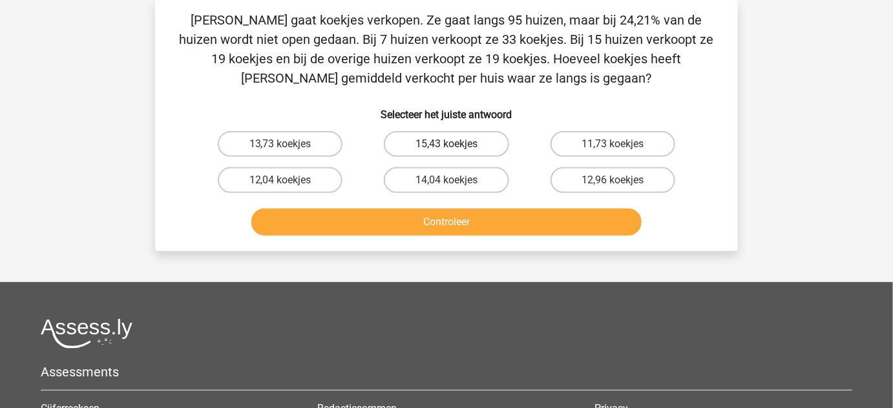
click at [485, 142] on label "15,43 koekjes" at bounding box center [446, 144] width 125 height 26
click at [455, 144] on input "15,43 koekjes" at bounding box center [450, 148] width 8 height 8
radio input "true"
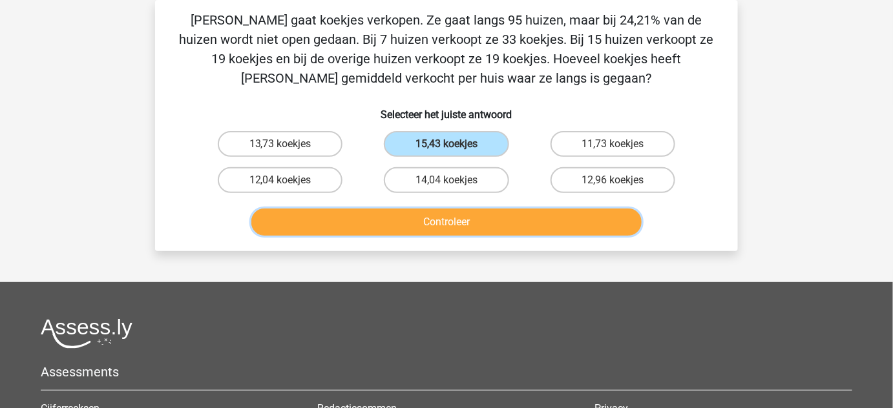
click at [508, 222] on button "Controleer" at bounding box center [446, 222] width 391 height 27
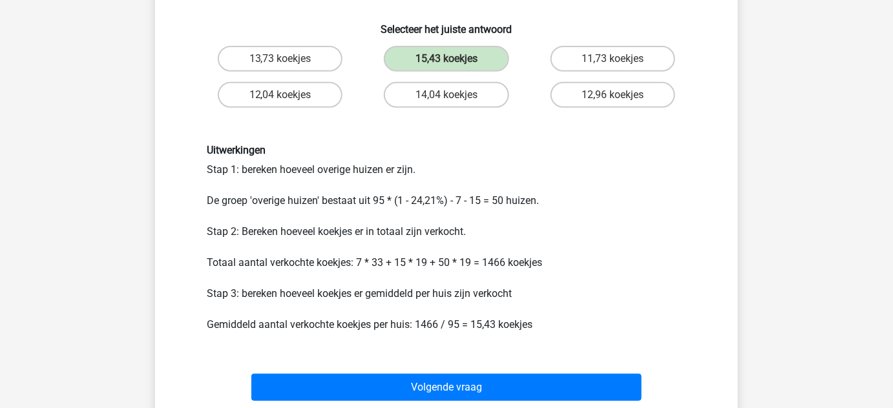
scroll to position [188, 0]
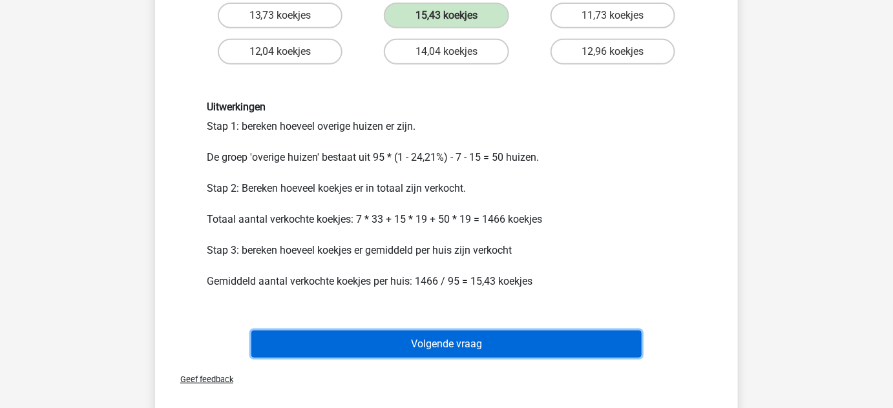
click at [545, 342] on button "Volgende vraag" at bounding box center [446, 344] width 391 height 27
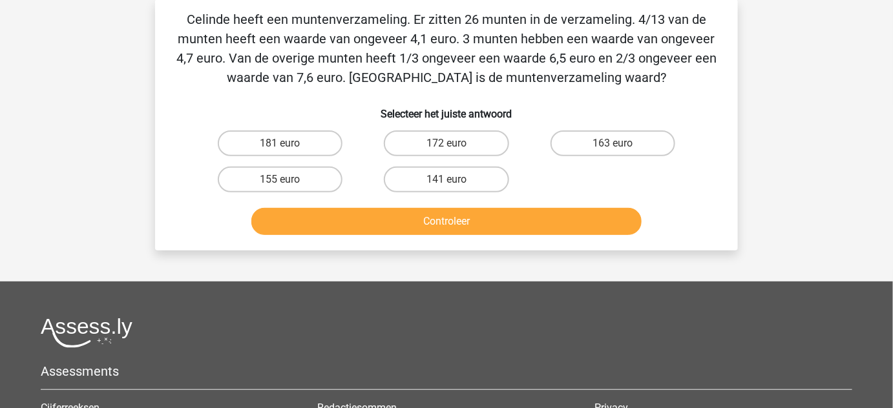
scroll to position [59, 0]
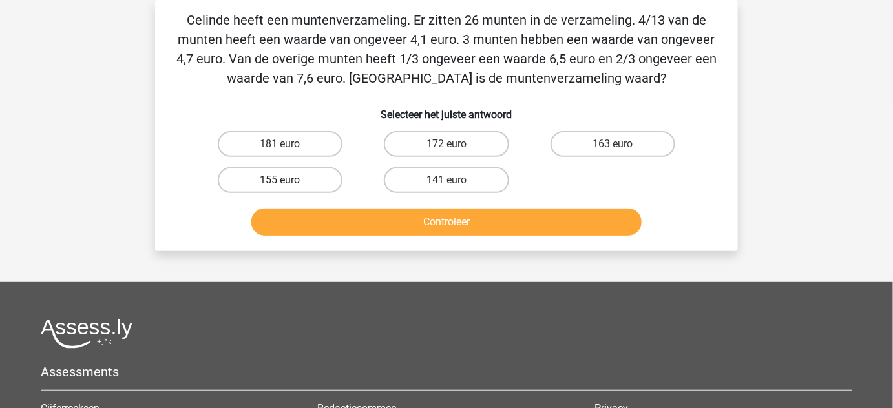
click at [311, 185] on label "155 euro" at bounding box center [280, 180] width 125 height 26
click at [289, 185] on input "155 euro" at bounding box center [284, 184] width 8 height 8
radio input "true"
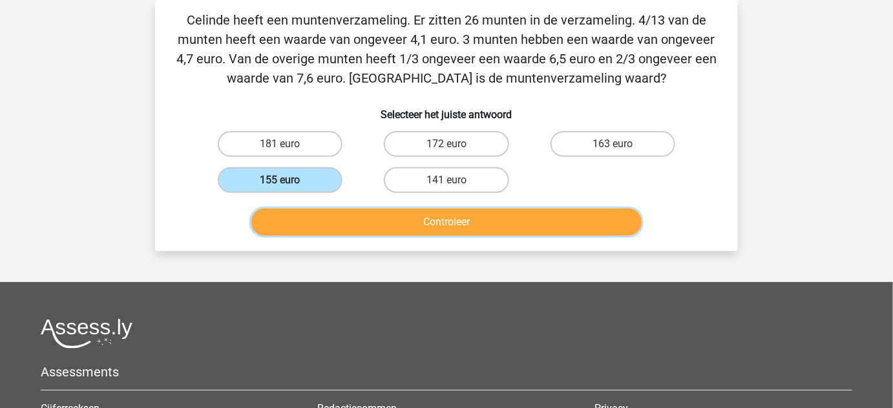
click at [379, 209] on button "Controleer" at bounding box center [446, 222] width 391 height 27
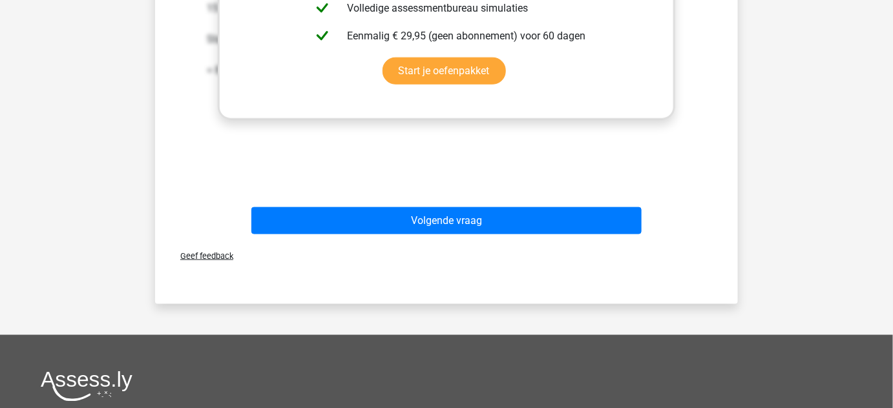
scroll to position [485, 0]
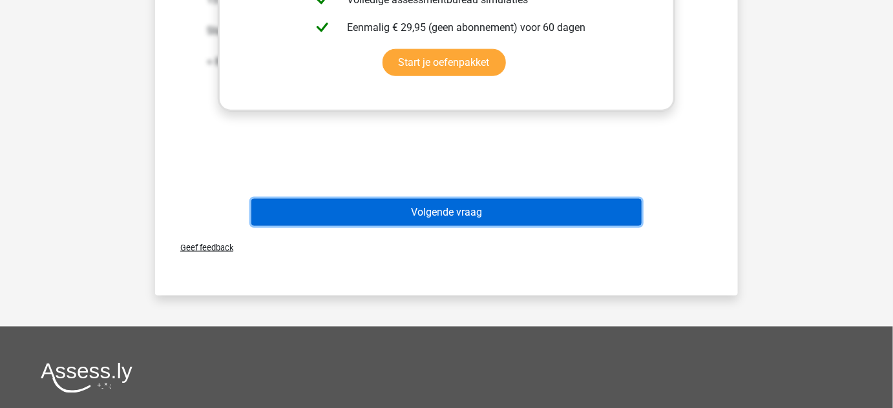
click at [561, 216] on button "Volgende vraag" at bounding box center [446, 212] width 391 height 27
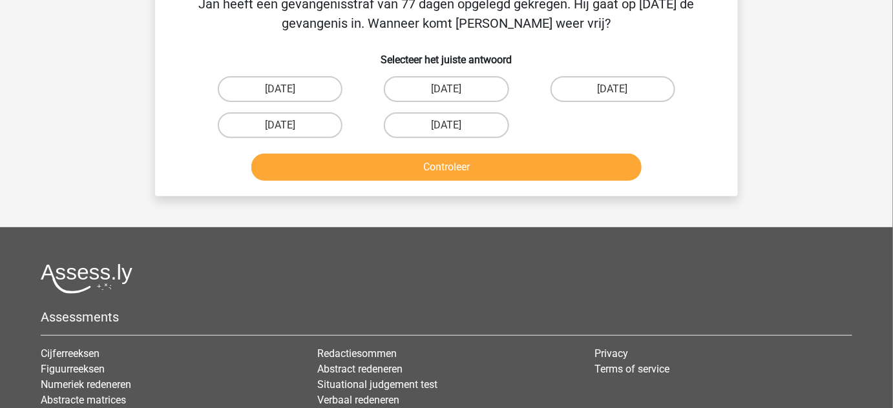
scroll to position [59, 0]
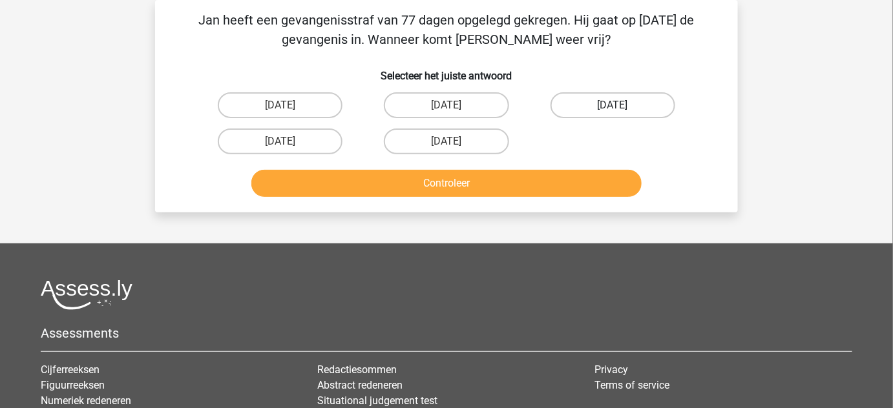
drag, startPoint x: 616, startPoint y: 110, endPoint x: 590, endPoint y: 109, distance: 25.9
click at [590, 109] on label "12 augustus" at bounding box center [612, 105] width 125 height 26
click at [612, 109] on input "12 augustus" at bounding box center [616, 109] width 8 height 8
radio input "true"
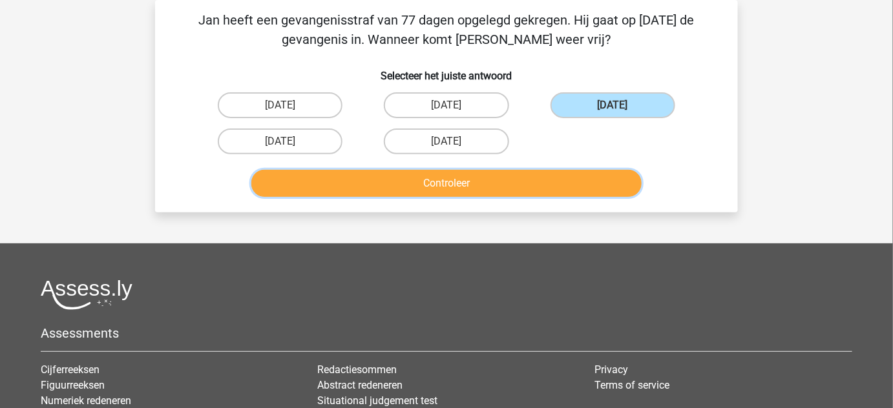
click at [593, 179] on button "Controleer" at bounding box center [446, 183] width 391 height 27
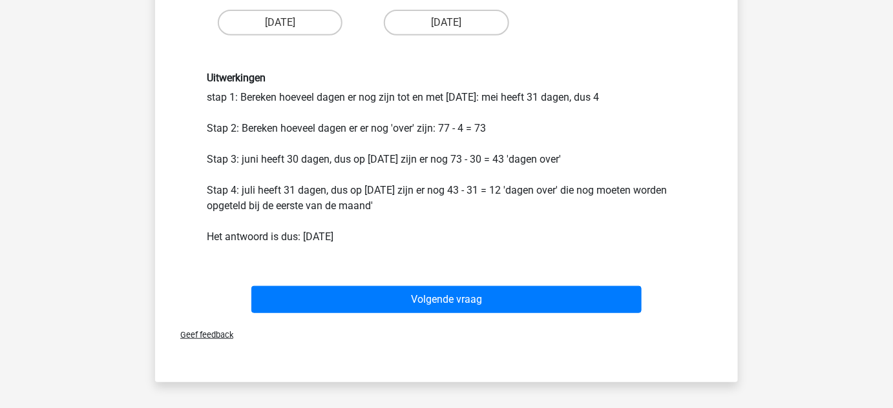
scroll to position [180, 0]
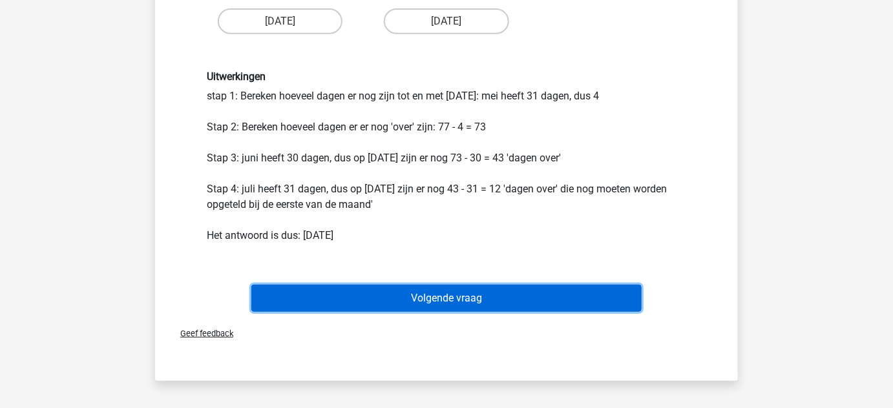
click at [554, 289] on button "Volgende vraag" at bounding box center [446, 298] width 391 height 27
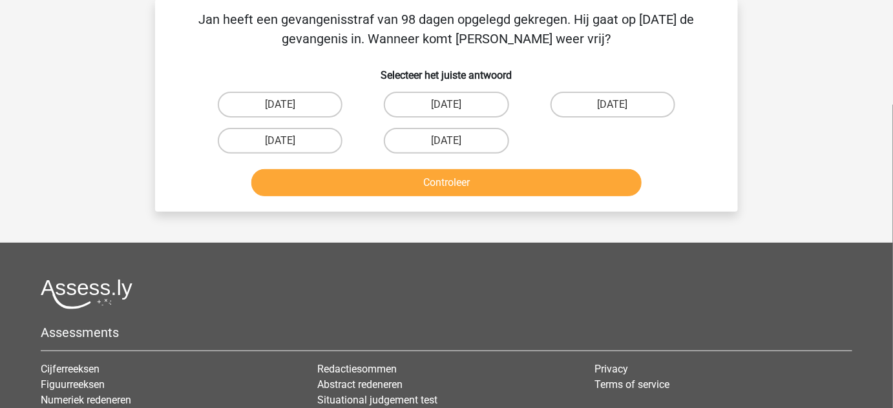
scroll to position [59, 0]
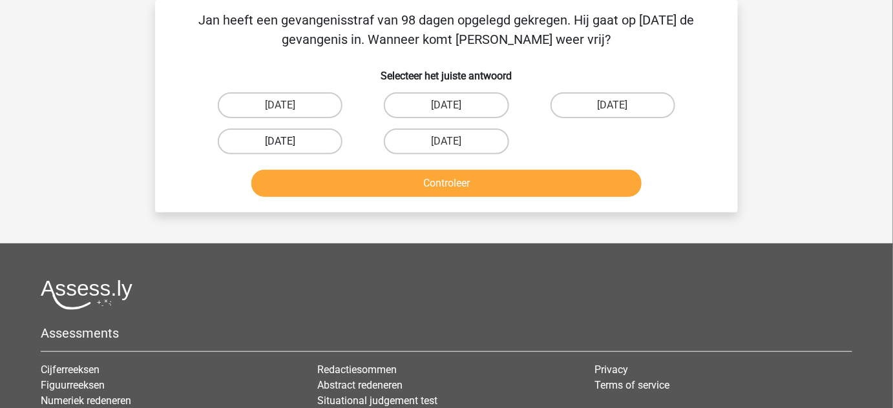
click at [327, 138] on label "22 augustus" at bounding box center [280, 142] width 125 height 26
click at [289, 141] on input "22 augustus" at bounding box center [284, 145] width 8 height 8
radio input "true"
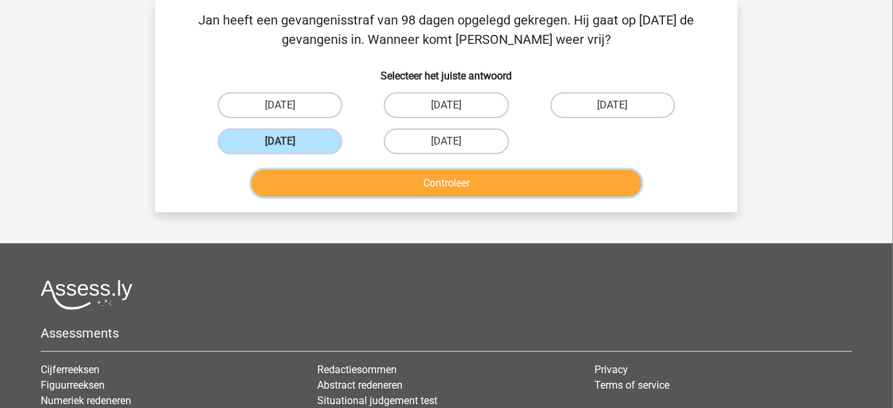
drag, startPoint x: 389, startPoint y: 182, endPoint x: 352, endPoint y: 183, distance: 36.8
click at [352, 183] on button "Controleer" at bounding box center [446, 183] width 391 height 27
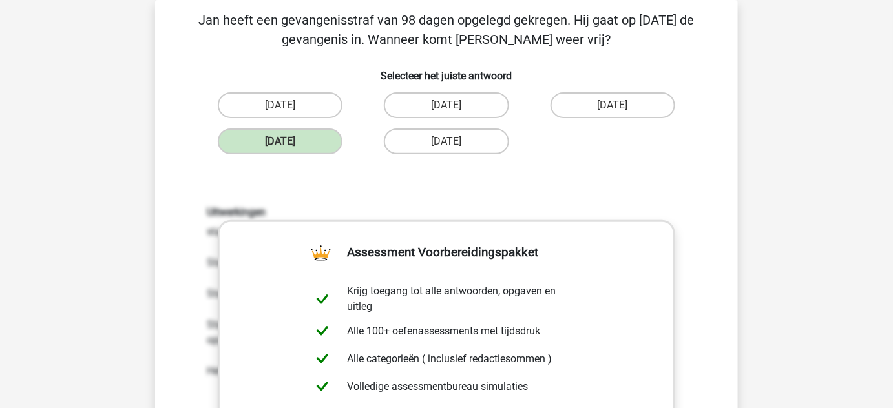
scroll to position [504, 0]
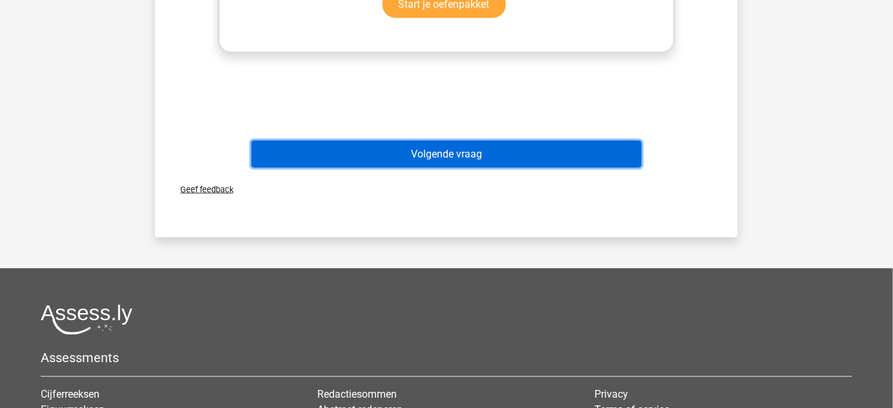
click at [532, 160] on button "Volgende vraag" at bounding box center [446, 154] width 391 height 27
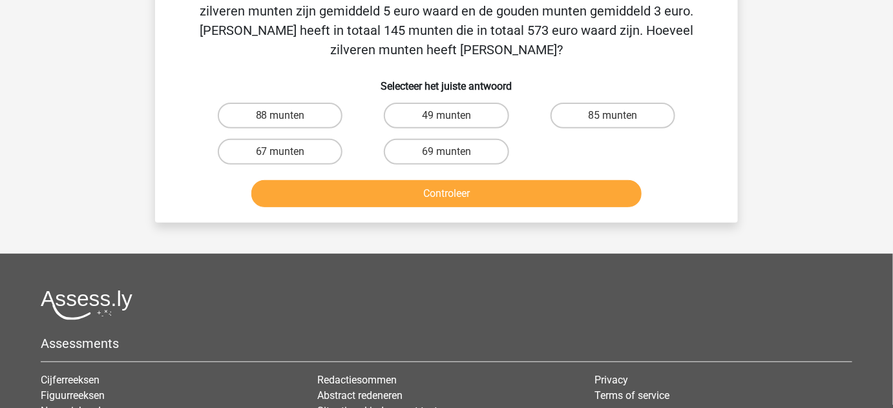
scroll to position [59, 0]
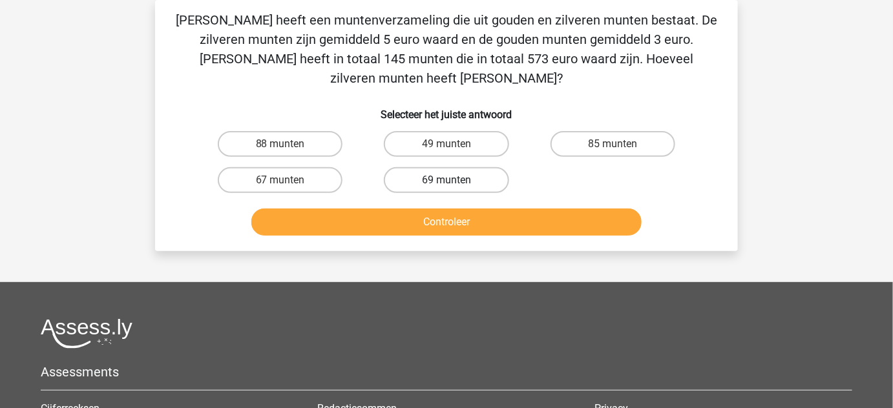
click at [482, 167] on label "69 munten" at bounding box center [446, 180] width 125 height 26
click at [455, 180] on input "69 munten" at bounding box center [450, 184] width 8 height 8
radio input "true"
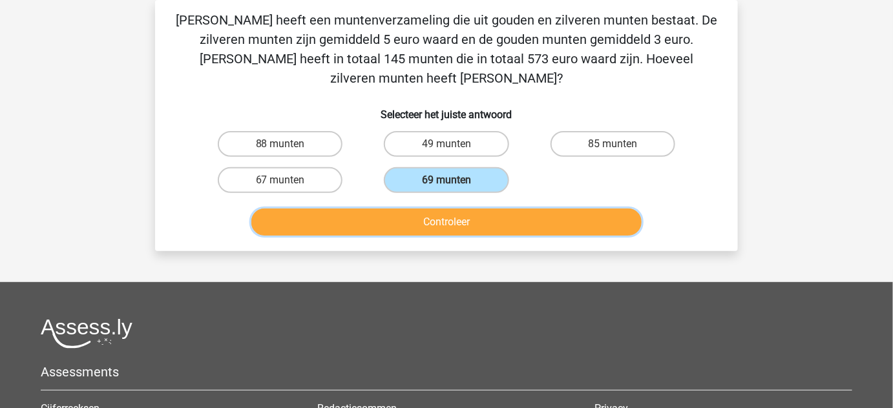
click at [487, 209] on button "Controleer" at bounding box center [446, 222] width 391 height 27
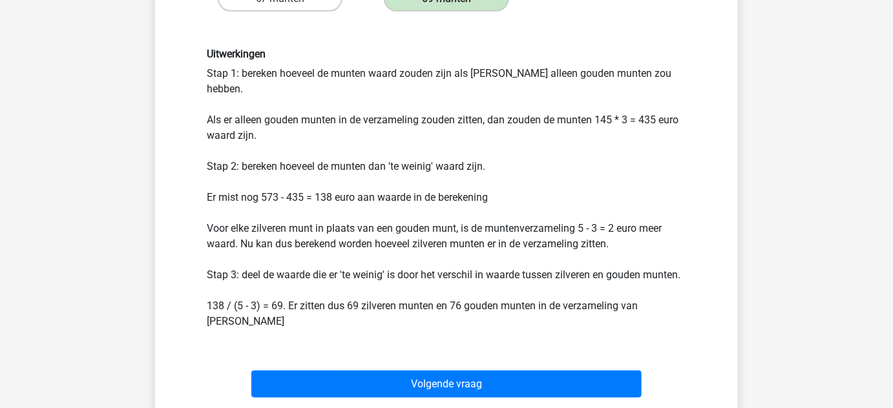
scroll to position [265, 0]
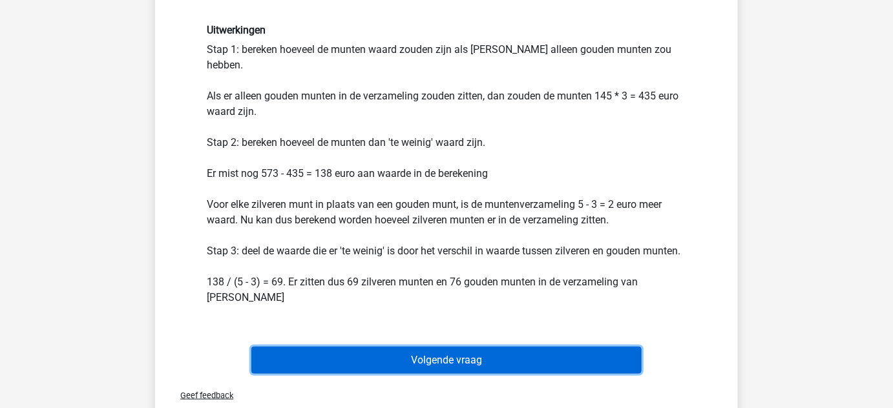
click at [570, 347] on button "Volgende vraag" at bounding box center [446, 360] width 391 height 27
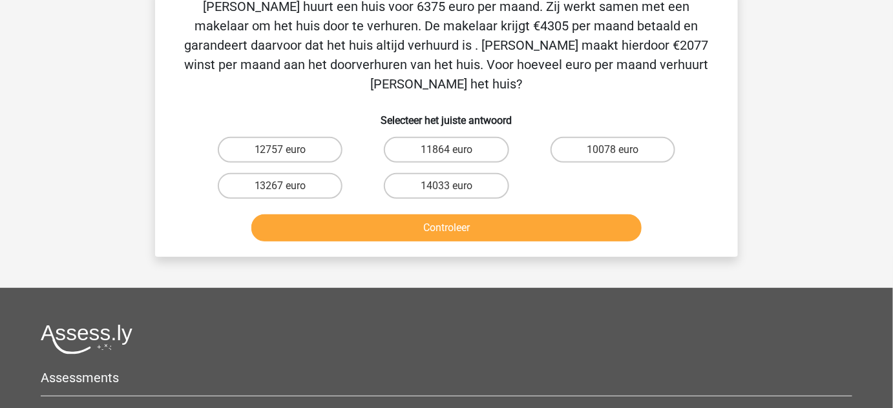
scroll to position [59, 0]
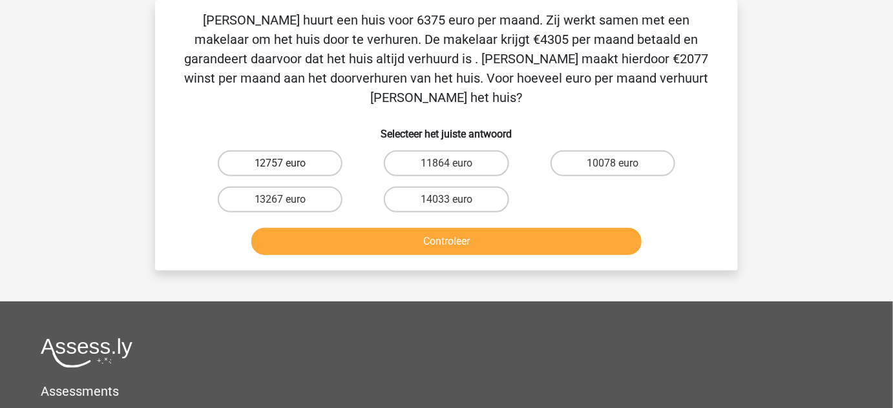
click at [307, 150] on label "12757 euro" at bounding box center [280, 163] width 125 height 26
click at [289, 163] on input "12757 euro" at bounding box center [284, 167] width 8 height 8
radio input "true"
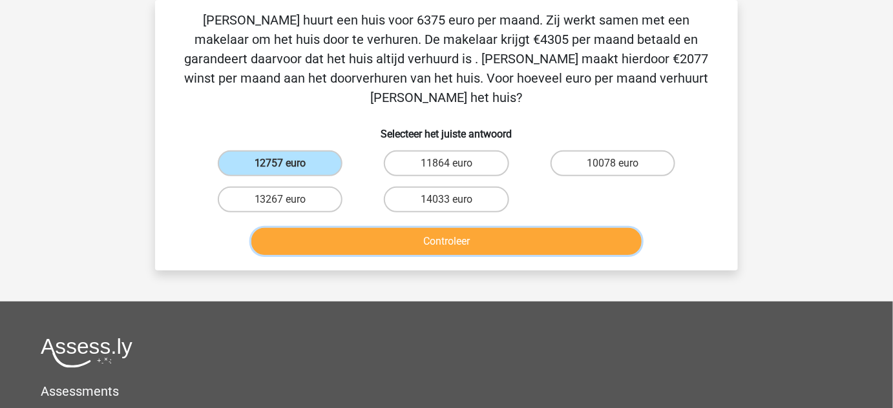
click at [463, 228] on button "Controleer" at bounding box center [446, 241] width 391 height 27
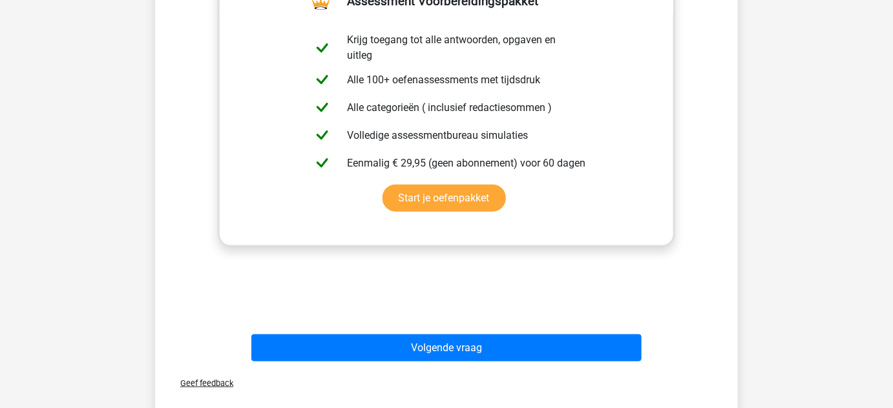
scroll to position [435, 0]
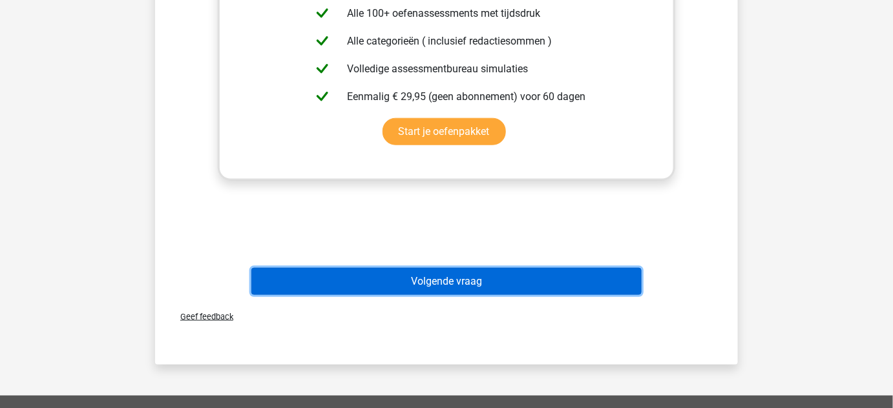
click at [461, 272] on button "Volgende vraag" at bounding box center [446, 281] width 391 height 27
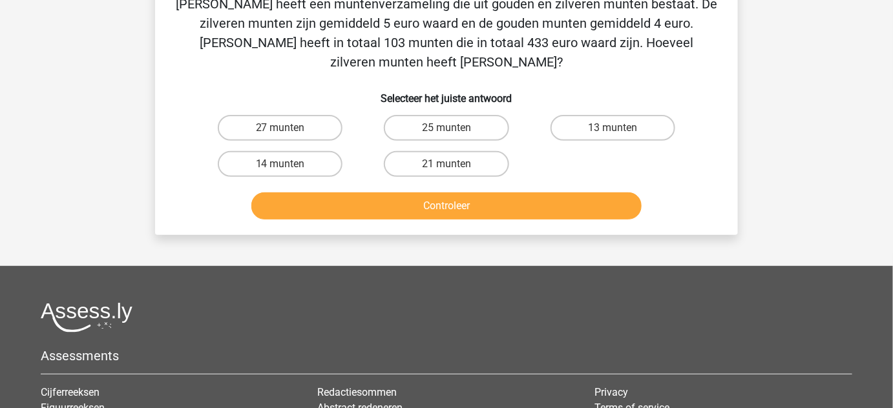
scroll to position [59, 0]
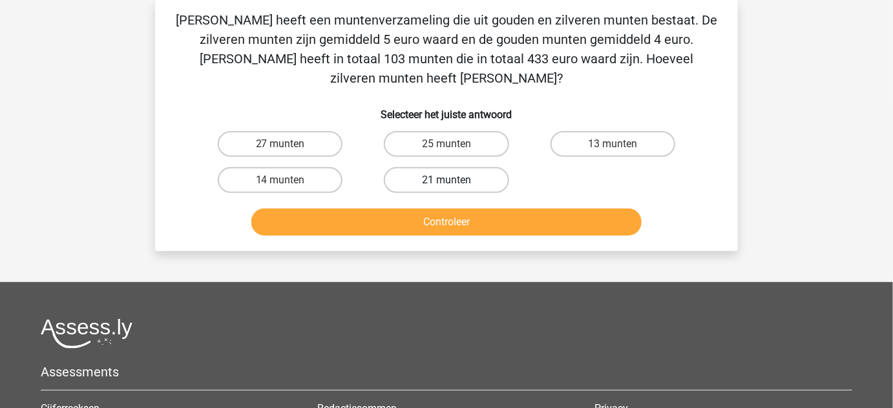
click at [477, 167] on label "21 munten" at bounding box center [446, 180] width 125 height 26
click at [455, 180] on input "21 munten" at bounding box center [450, 184] width 8 height 8
radio input "true"
click at [508, 218] on div "Controleer" at bounding box center [446, 225] width 499 height 32
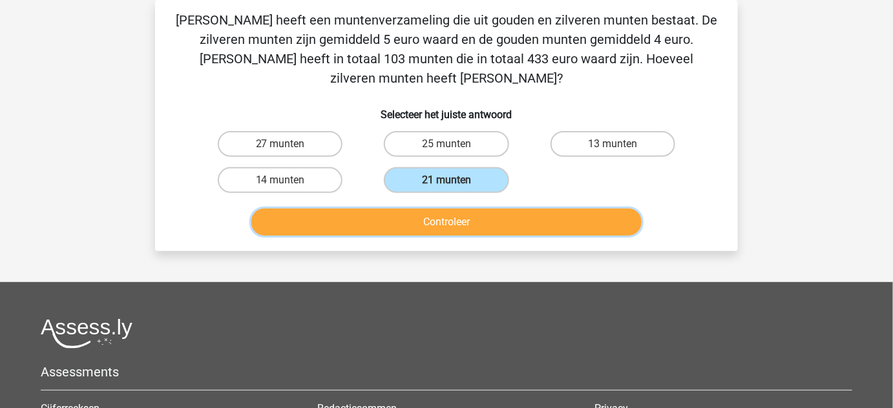
click at [532, 209] on button "Controleer" at bounding box center [446, 222] width 391 height 27
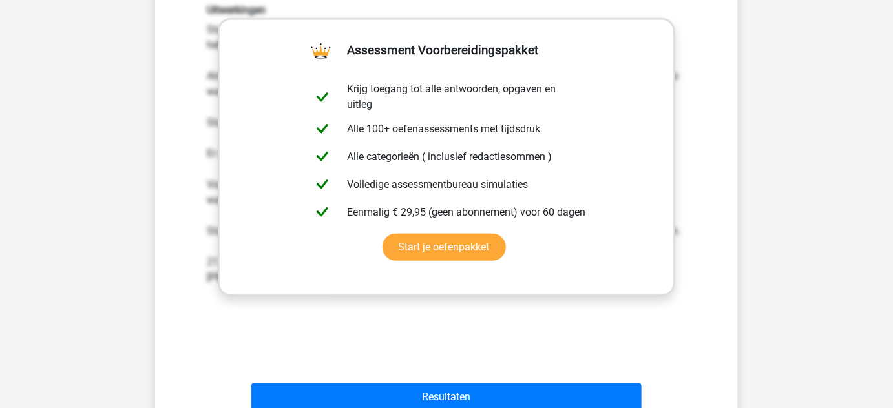
scroll to position [339, 0]
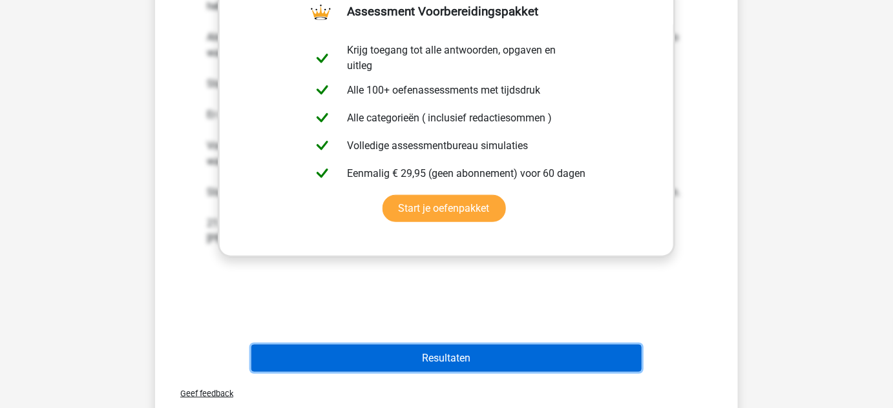
click at [497, 345] on button "Resultaten" at bounding box center [446, 358] width 391 height 27
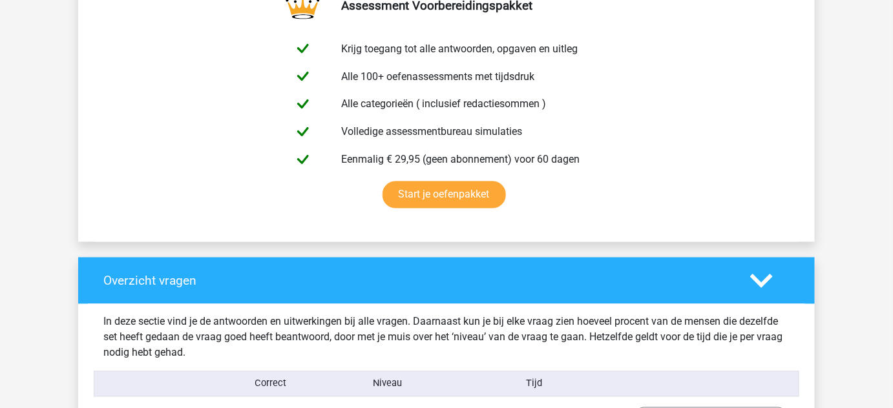
scroll to position [698, 0]
